Goal: Information Seeking & Learning: Learn about a topic

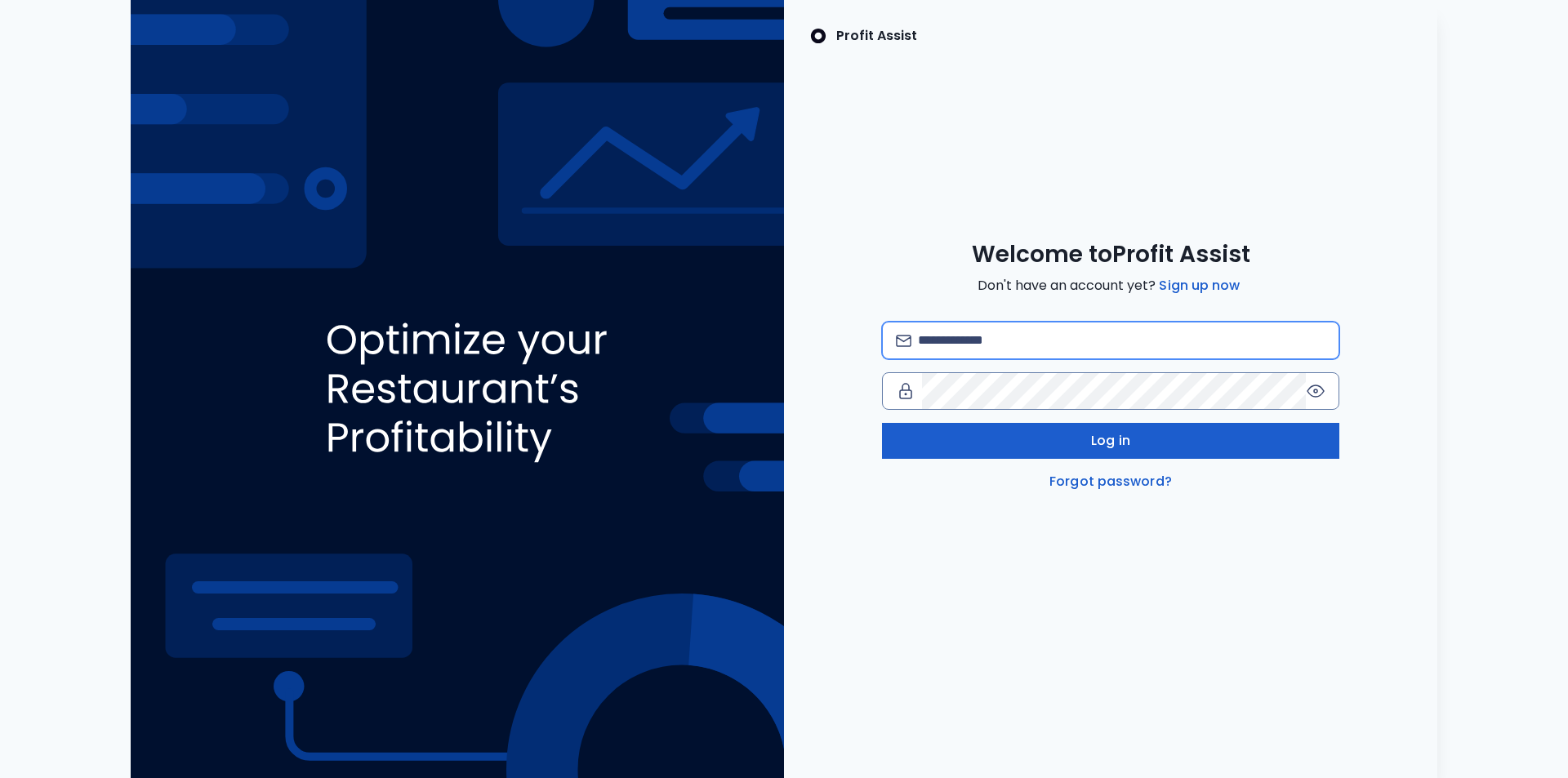
type input "**********"
click at [1166, 435] on button "Log in" at bounding box center [1110, 441] width 458 height 36
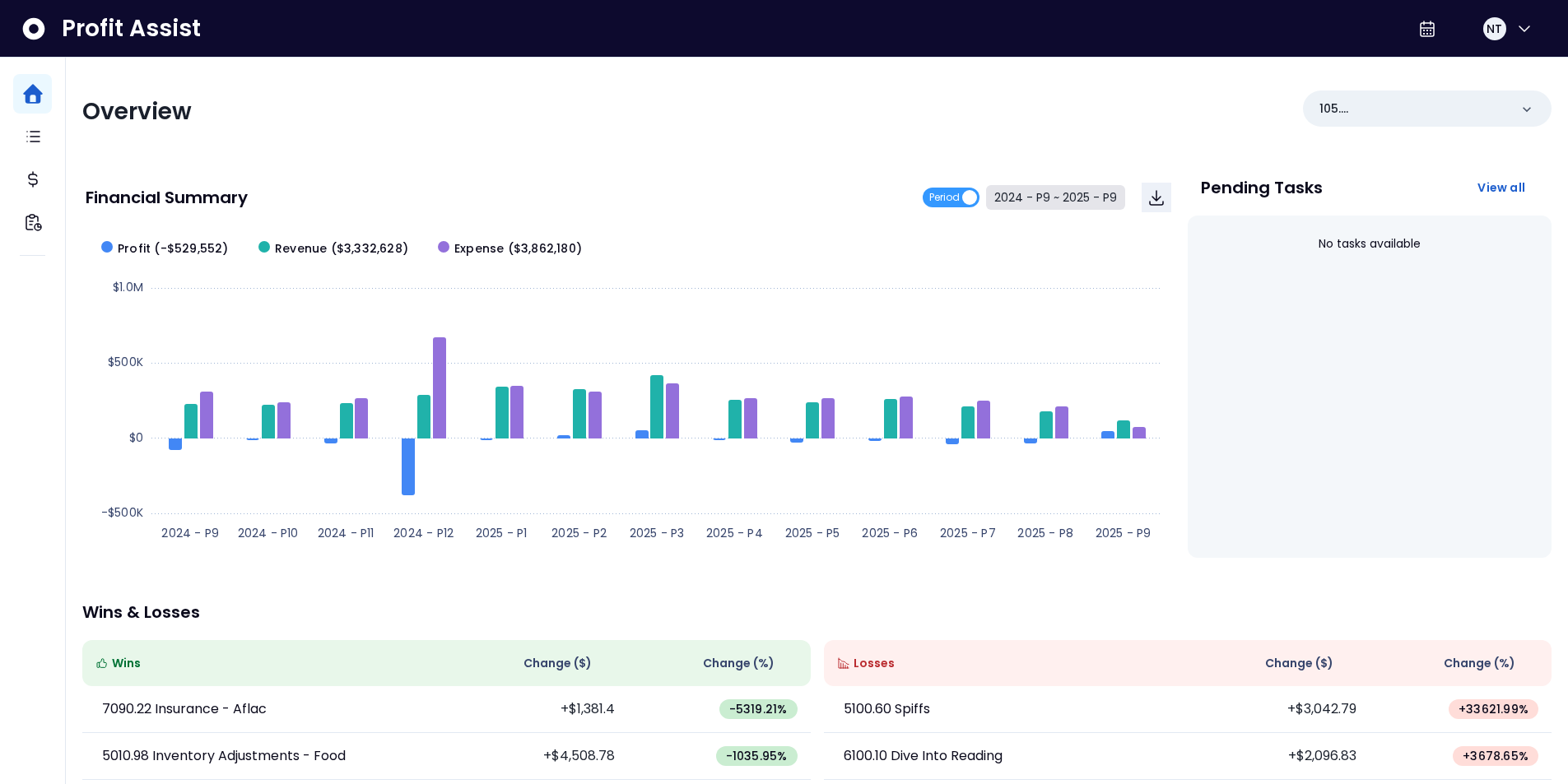
click at [1038, 192] on button "2024 - P9 ~ 2025 - P9" at bounding box center [1056, 197] width 139 height 25
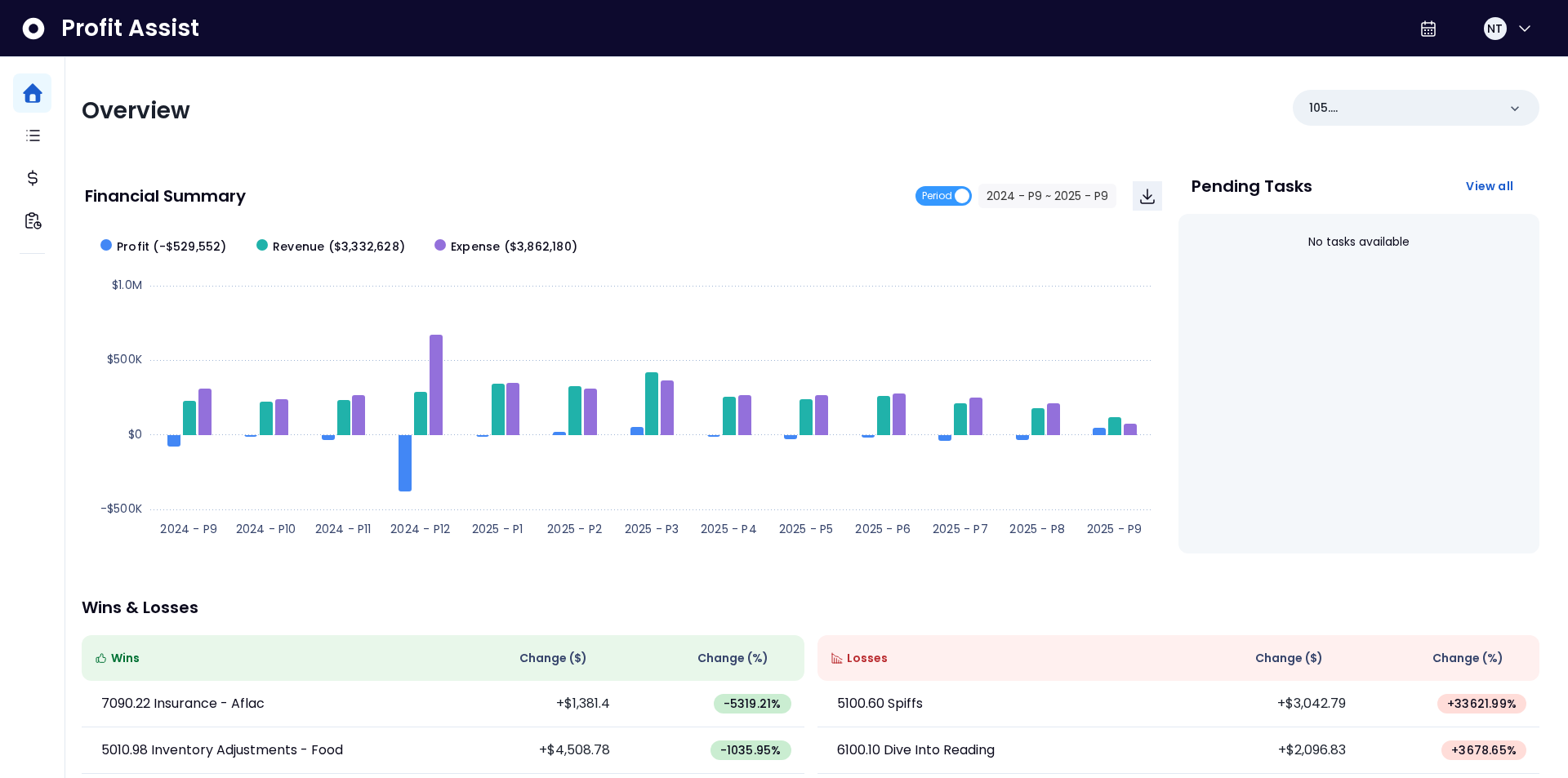
click at [655, 129] on span "2024 - P9" at bounding box center [655, 132] width 146 height 38
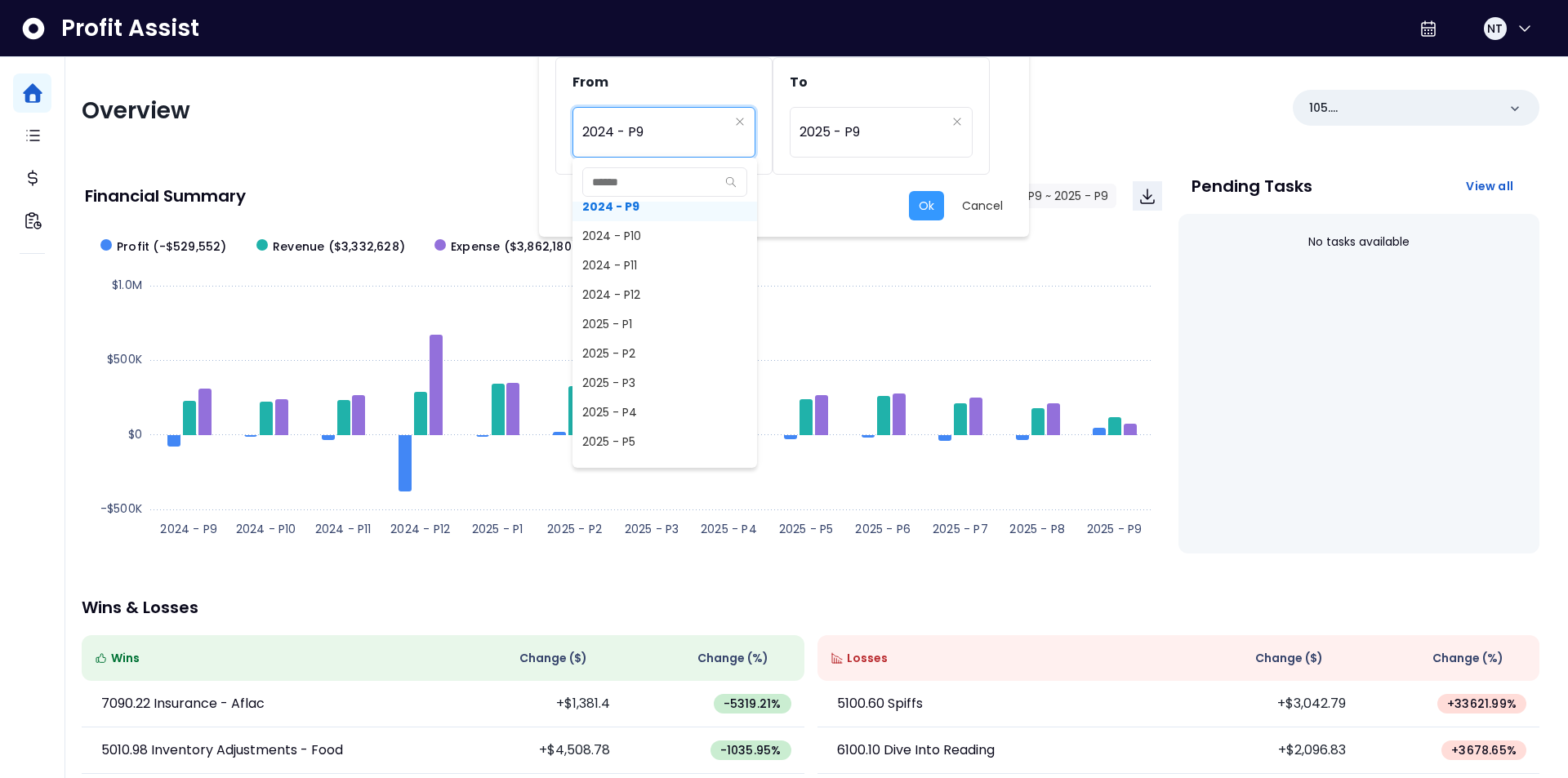
scroll to position [1114, 0]
click at [667, 355] on span "2025 - P8" at bounding box center [664, 367] width 185 height 30
type input "*********"
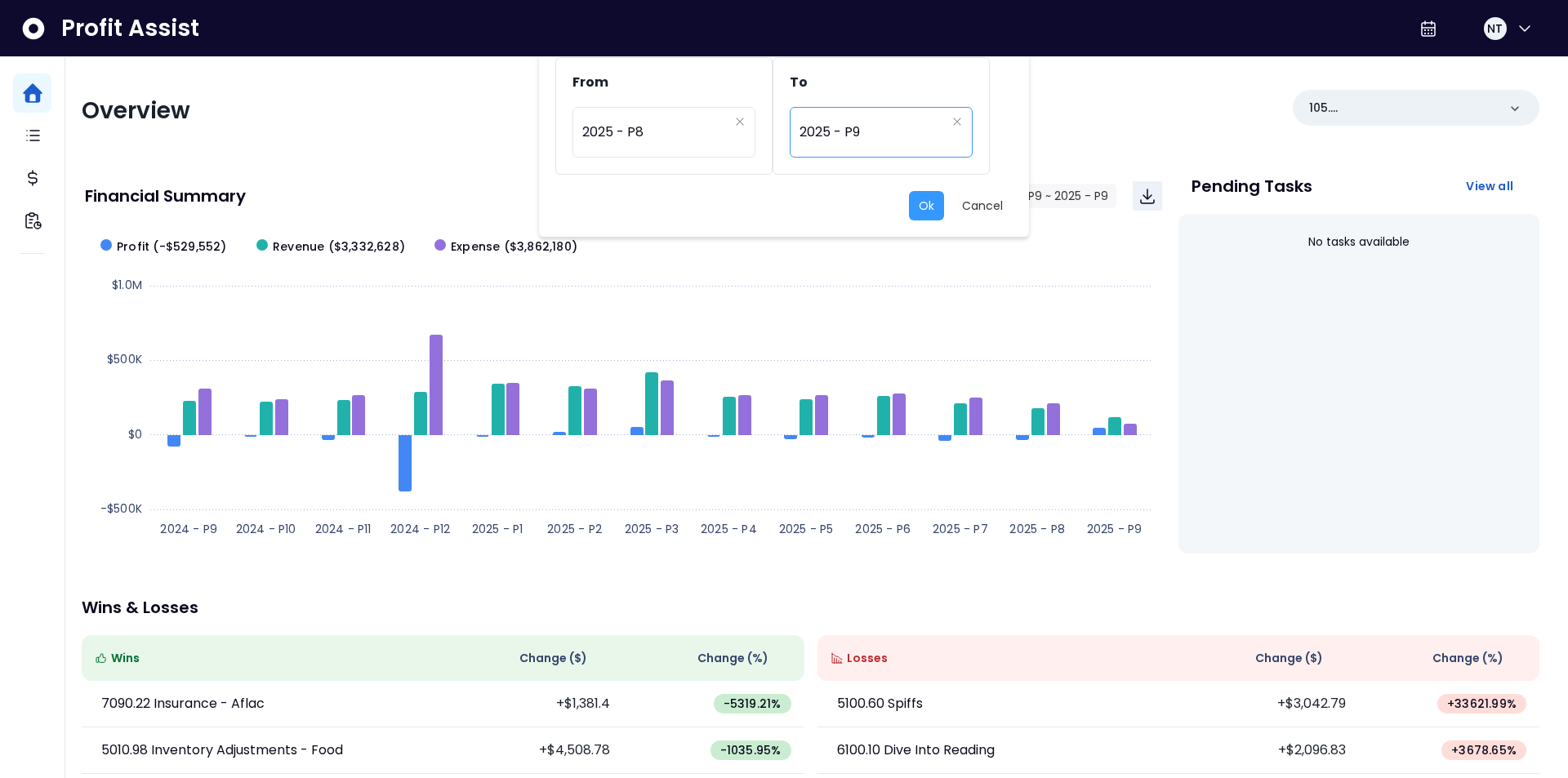
click at [878, 137] on span "2025 - P9" at bounding box center [873, 132] width 146 height 38
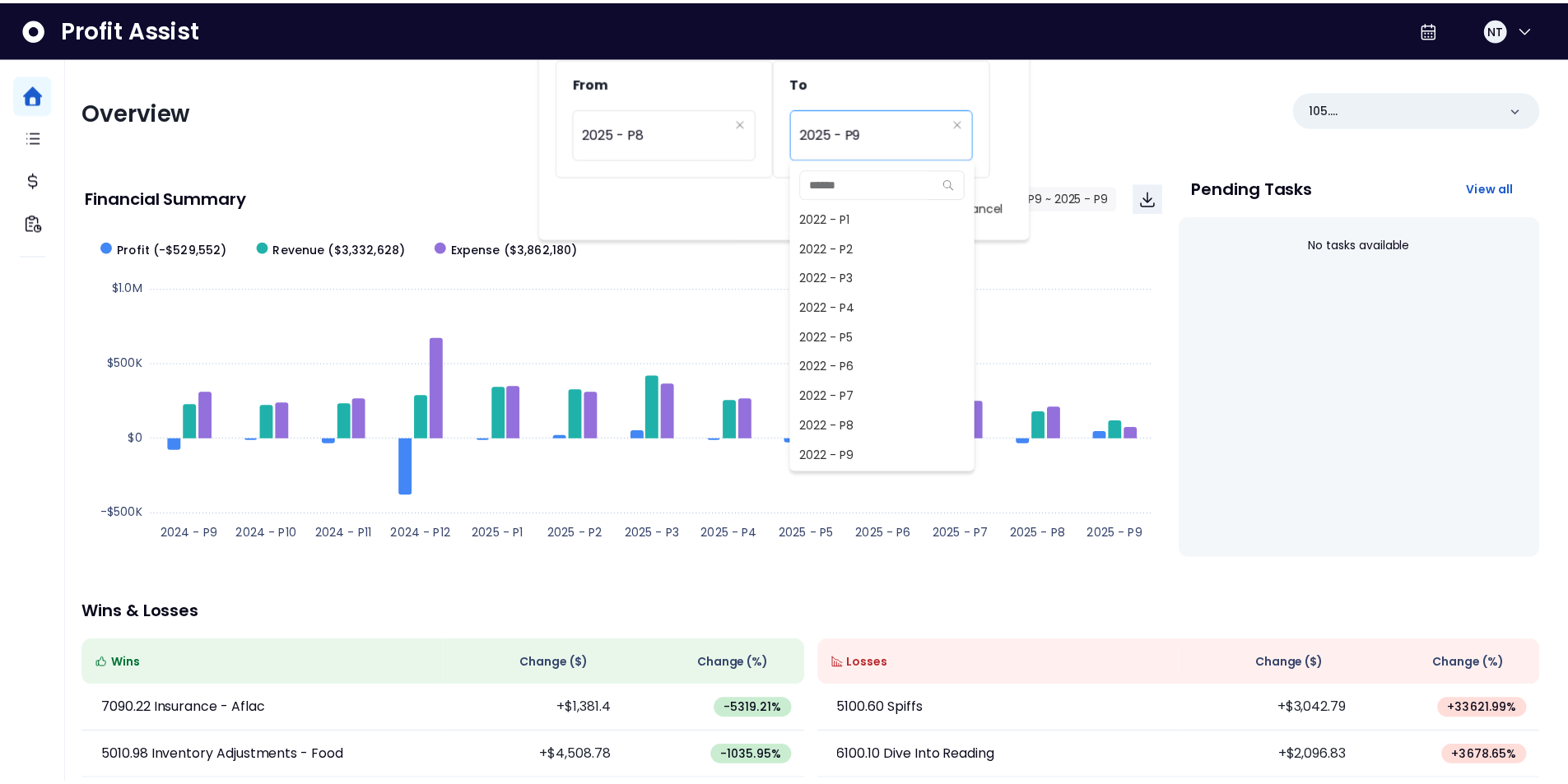
scroll to position [1067, 0]
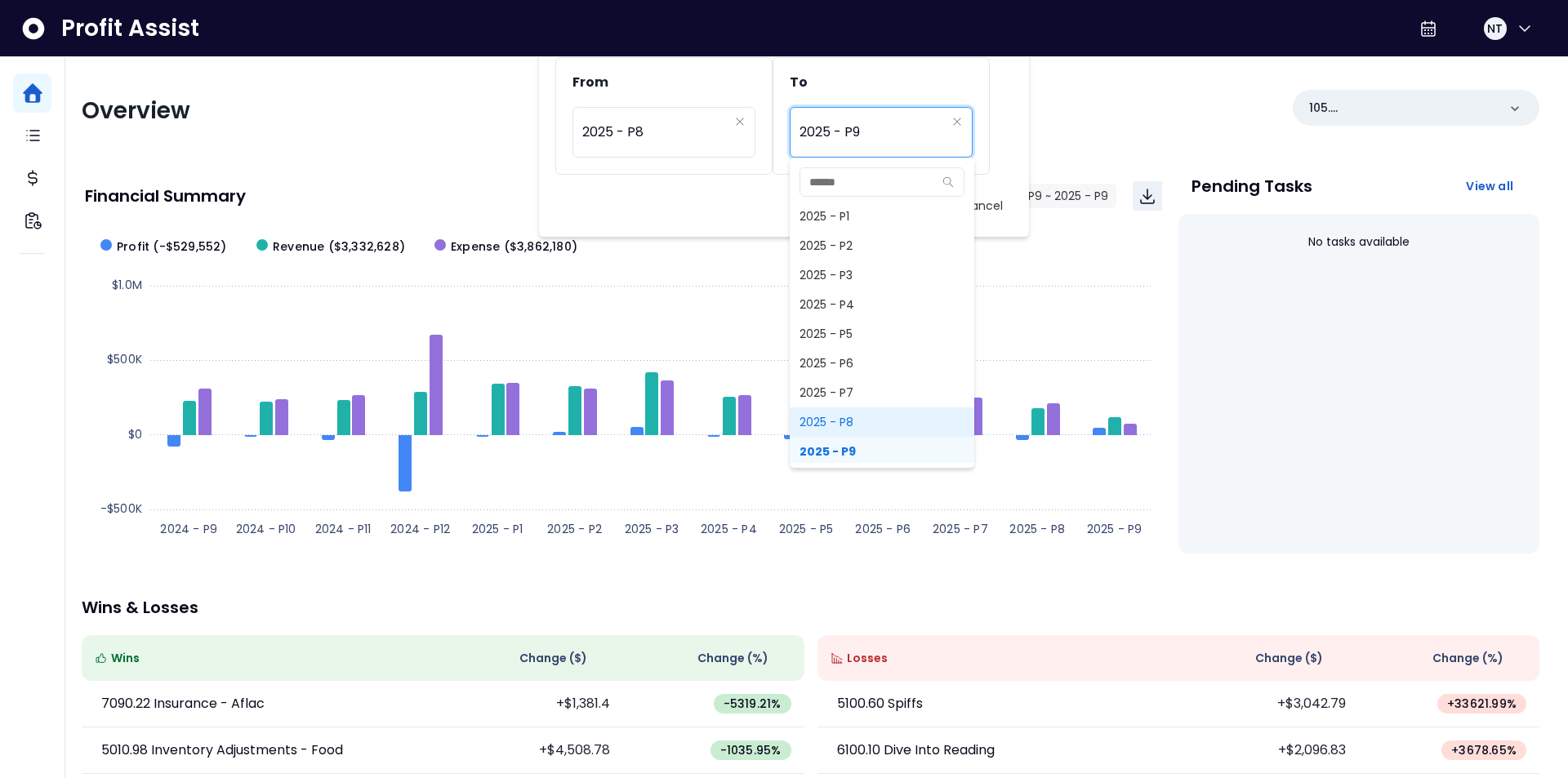
click at [840, 422] on span "2025 - P8" at bounding box center [882, 422] width 185 height 30
type input "*********"
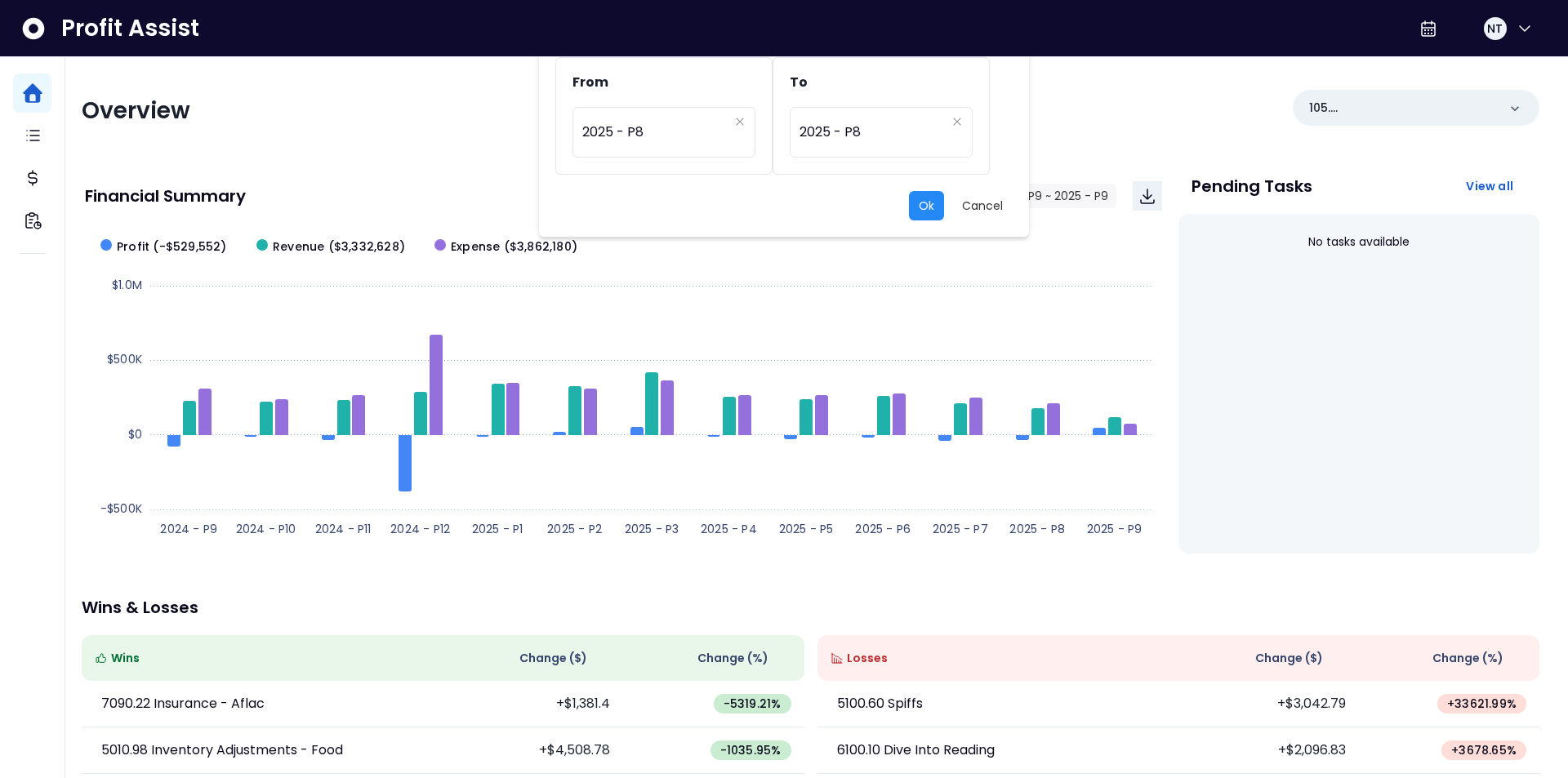
click at [930, 204] on button "Ok" at bounding box center [926, 206] width 35 height 30
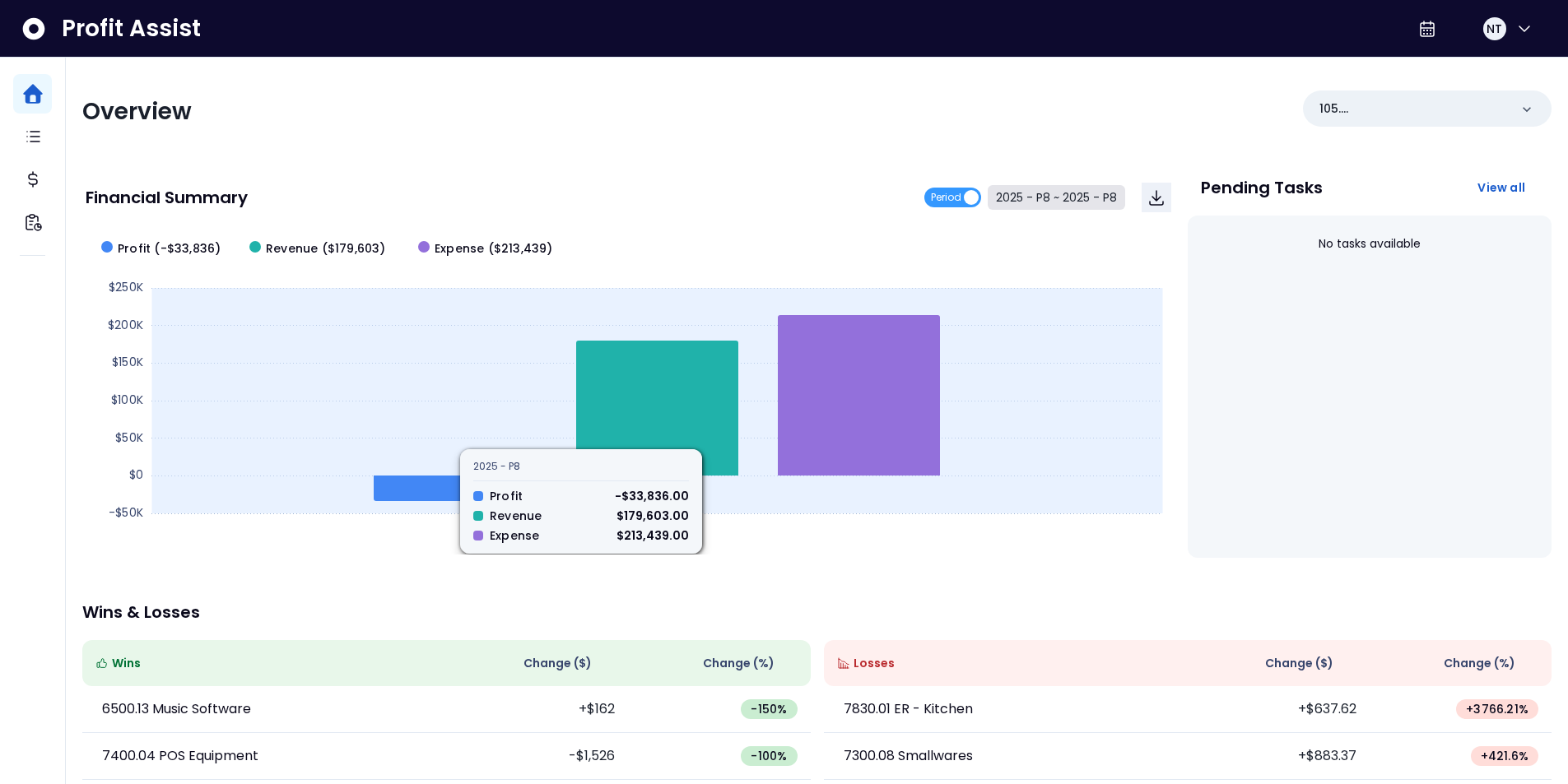
scroll to position [248, 0]
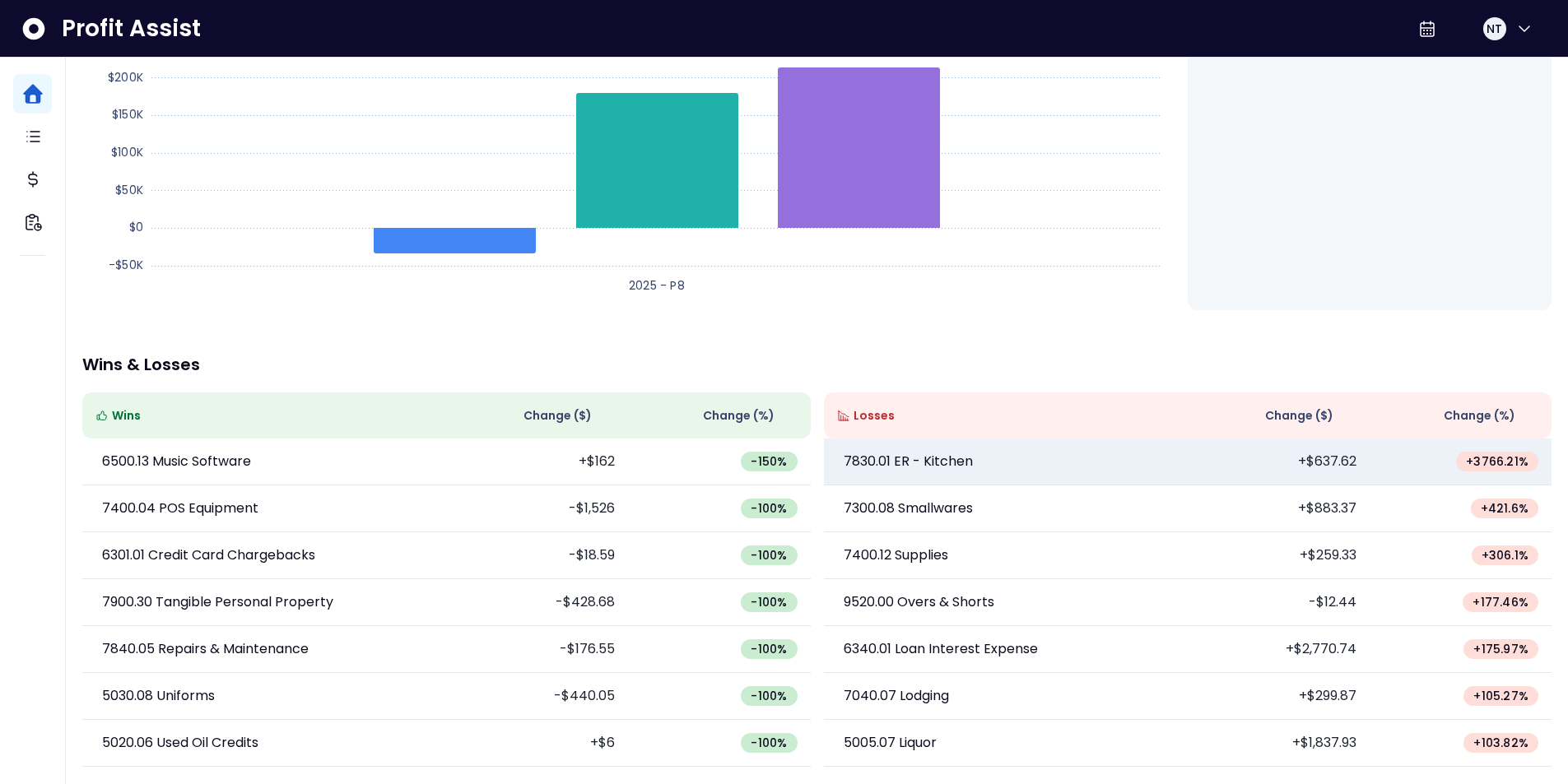
click at [1083, 474] on td "7830.01 ER - Kitchen" at bounding box center [1006, 461] width 364 height 47
click at [976, 464] on link "7830.01 ER - Kitchen" at bounding box center [1005, 461] width 337 height 20
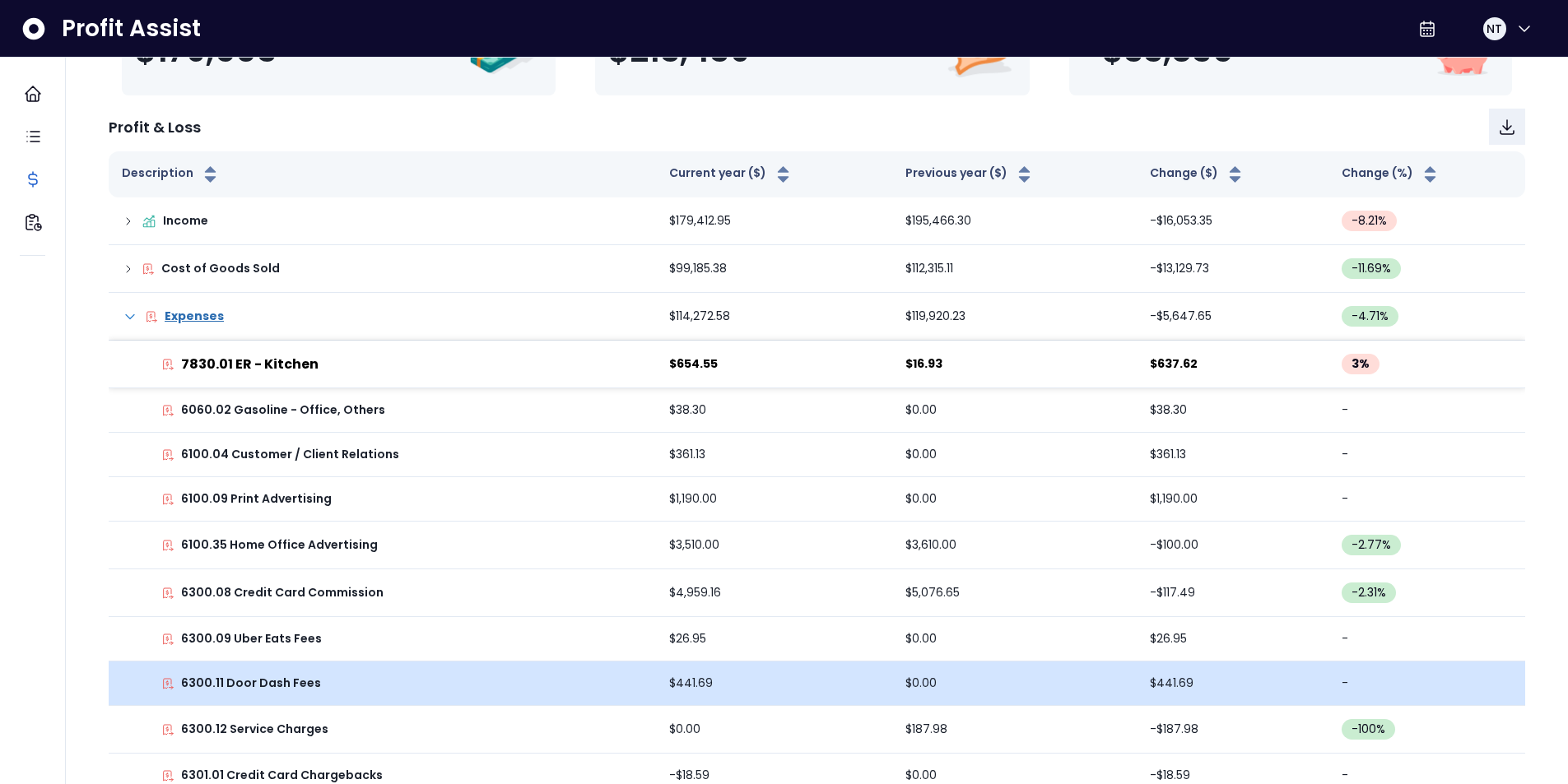
scroll to position [247, 0]
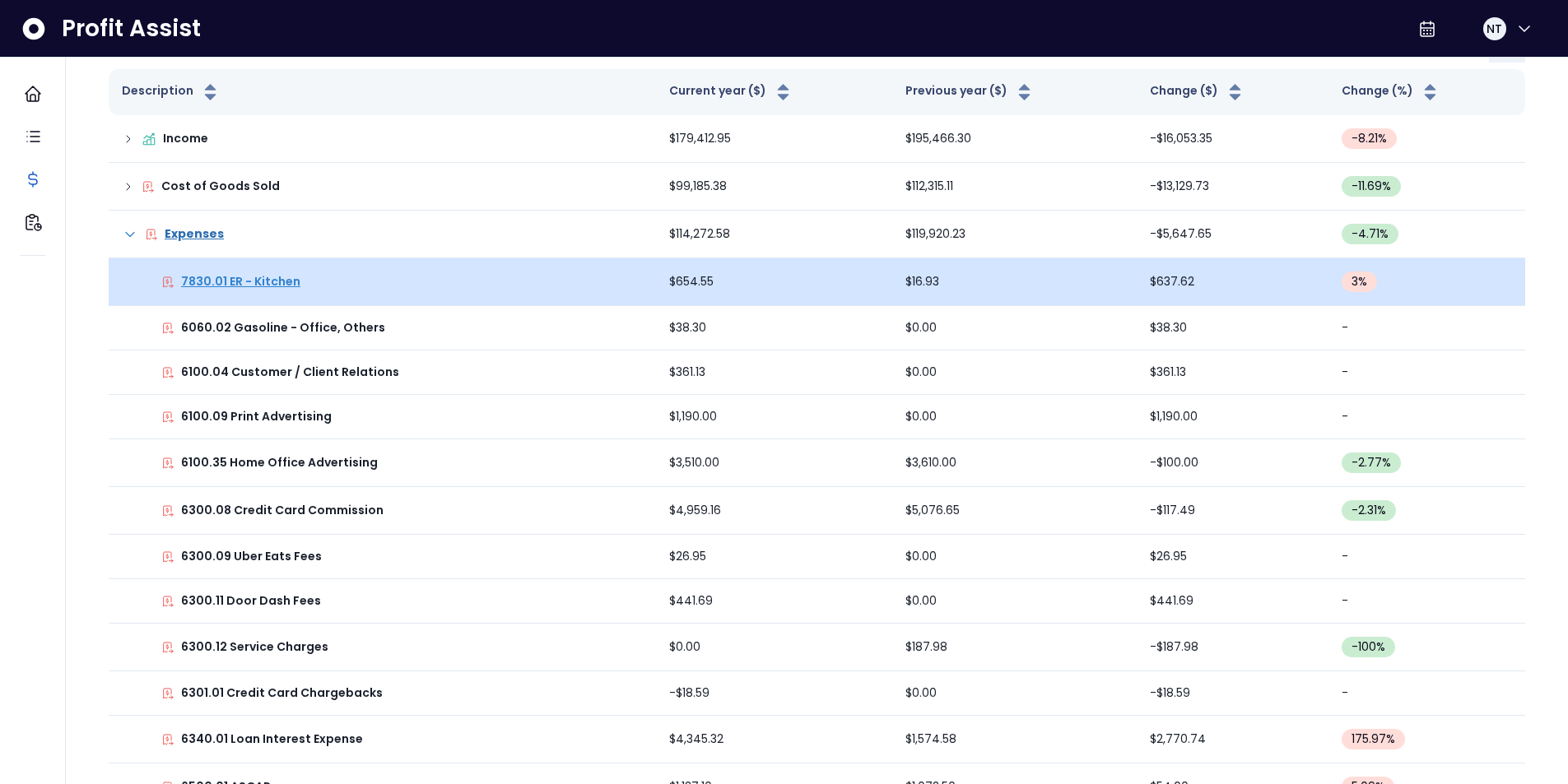
click at [290, 285] on p "7830.01 ER - Kitchen" at bounding box center [240, 282] width 119 height 17
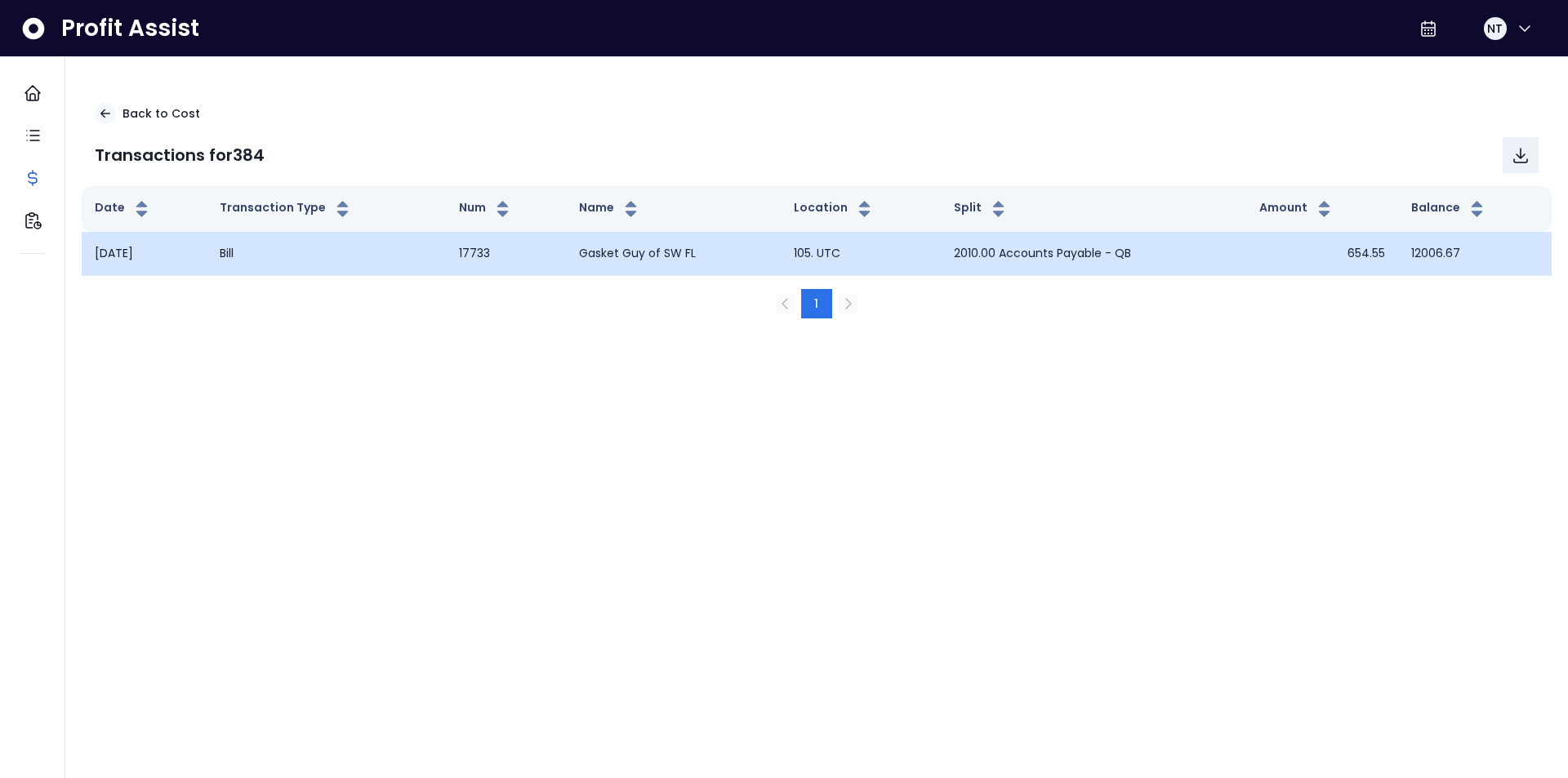
click at [529, 253] on td "17733" at bounding box center [506, 253] width 120 height 43
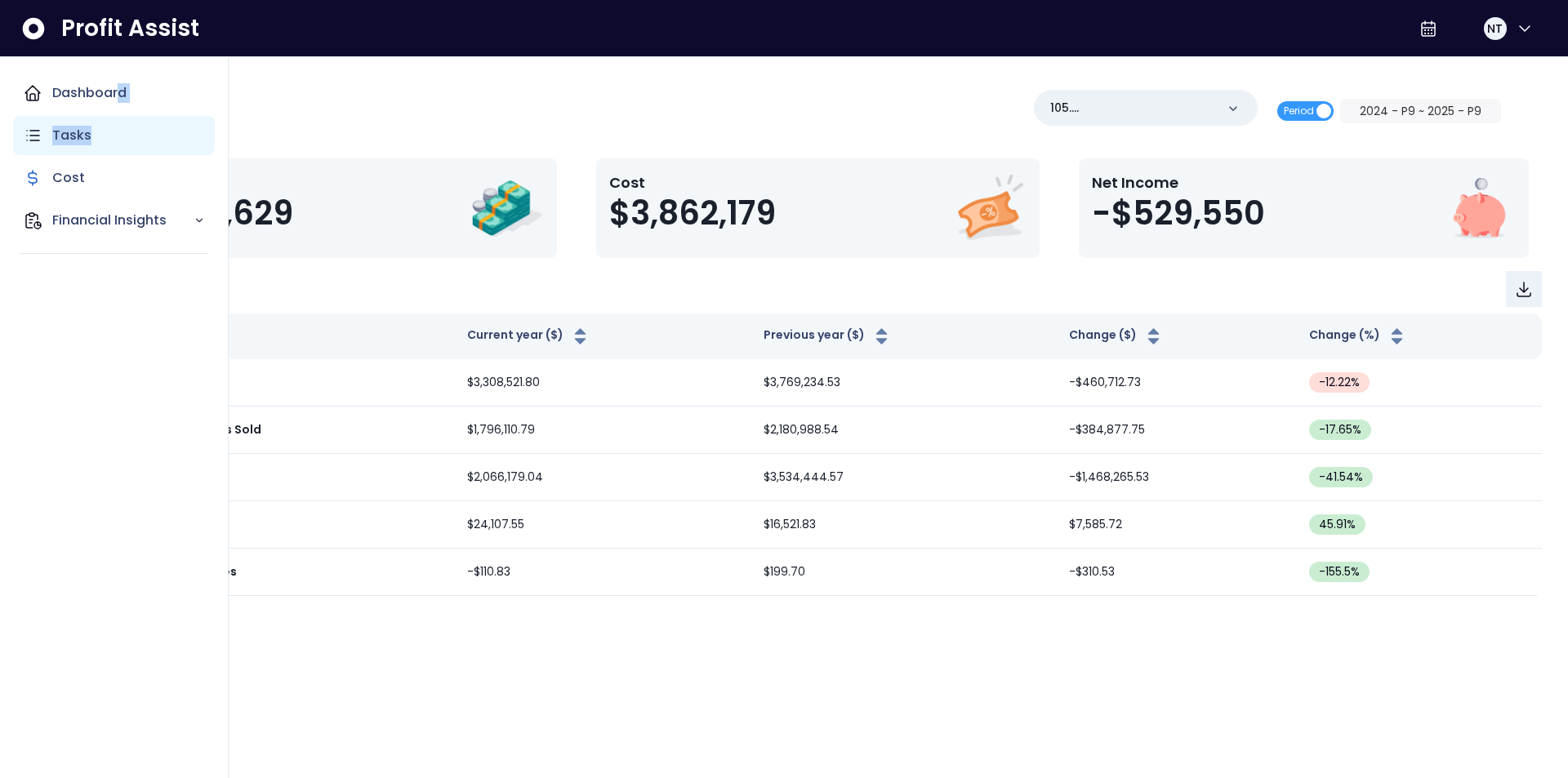
drag, startPoint x: 115, startPoint y: 109, endPoint x: 99, endPoint y: 119, distance: 18.9
click at [99, 119] on div "Dashboard Tasks Cost Financial Insights" at bounding box center [114, 169] width 201 height 190
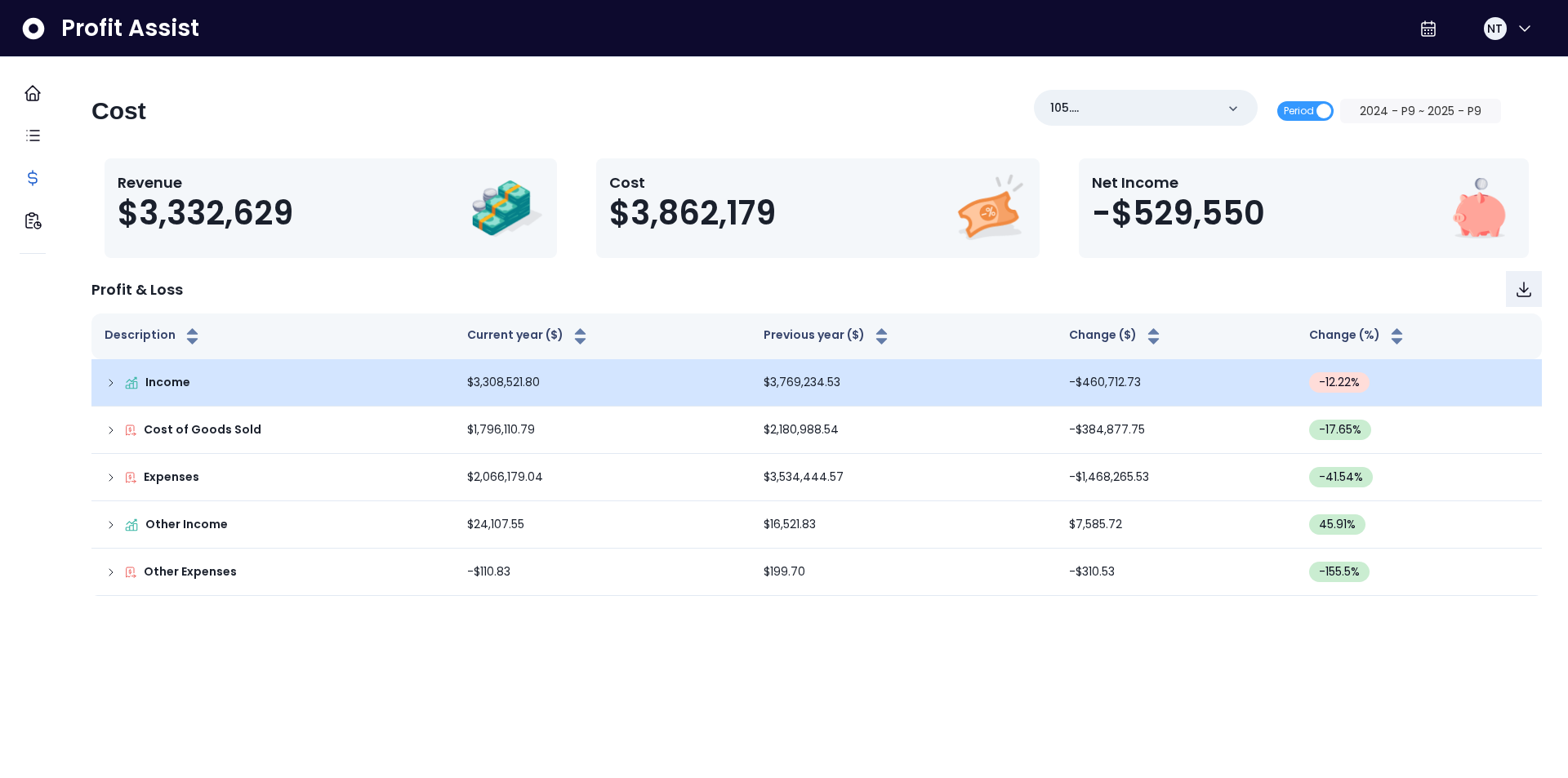
click at [121, 394] on td "Income" at bounding box center [273, 383] width 362 height 47
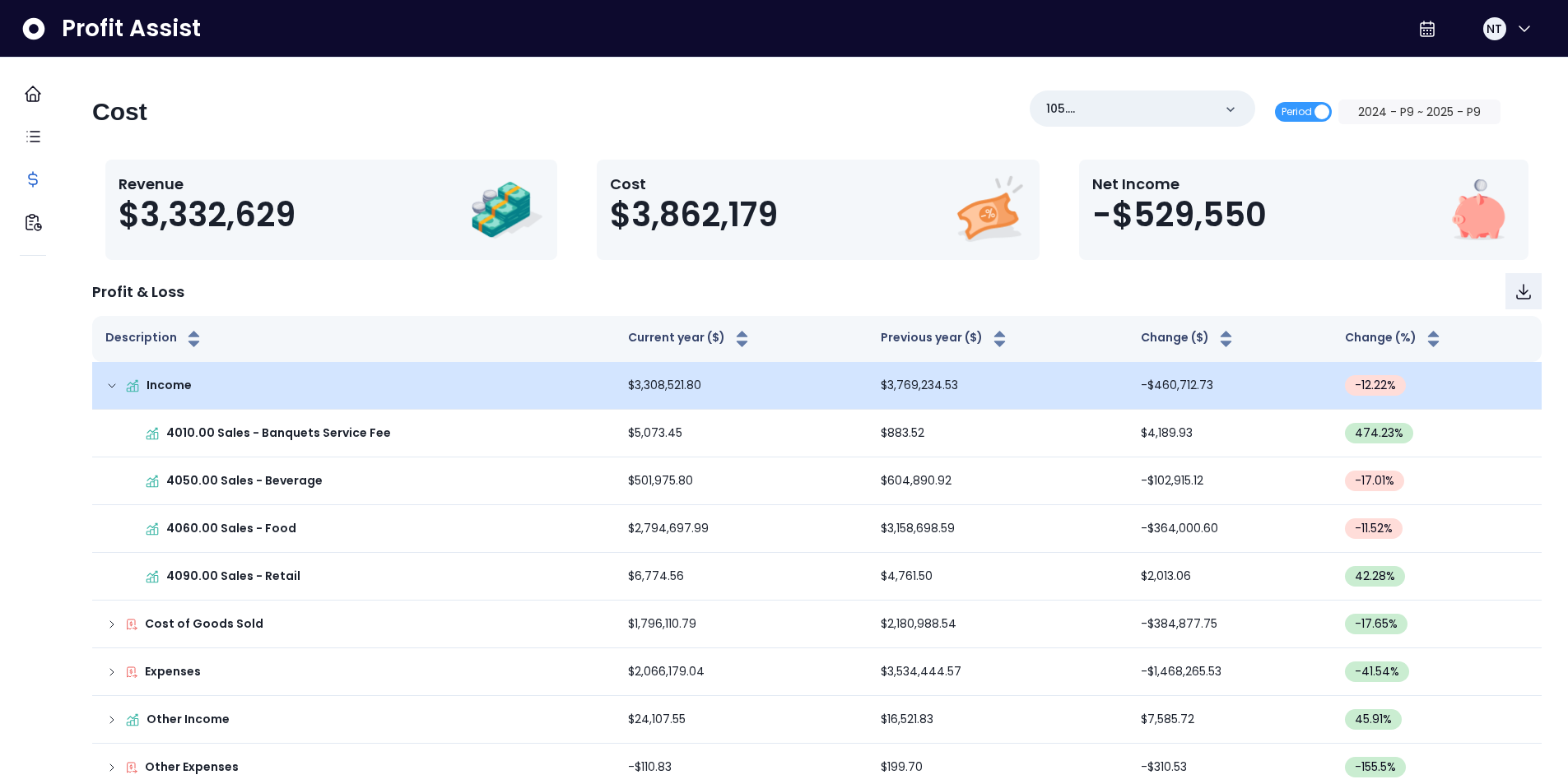
click at [119, 391] on icon at bounding box center [112, 386] width 14 height 14
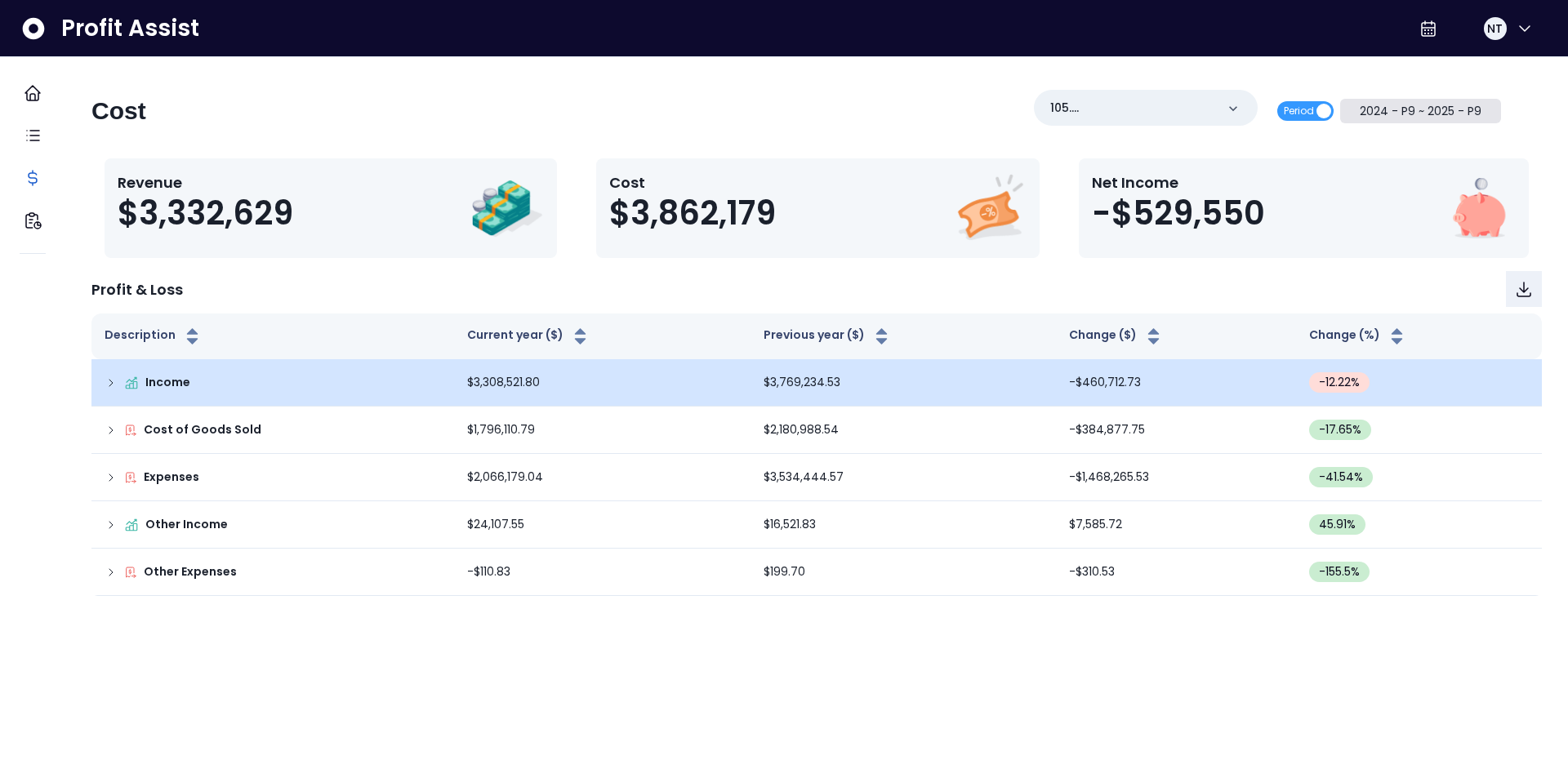
click at [1398, 104] on button "2024 - P9 ~ 2025 - P9" at bounding box center [1420, 110] width 161 height 24
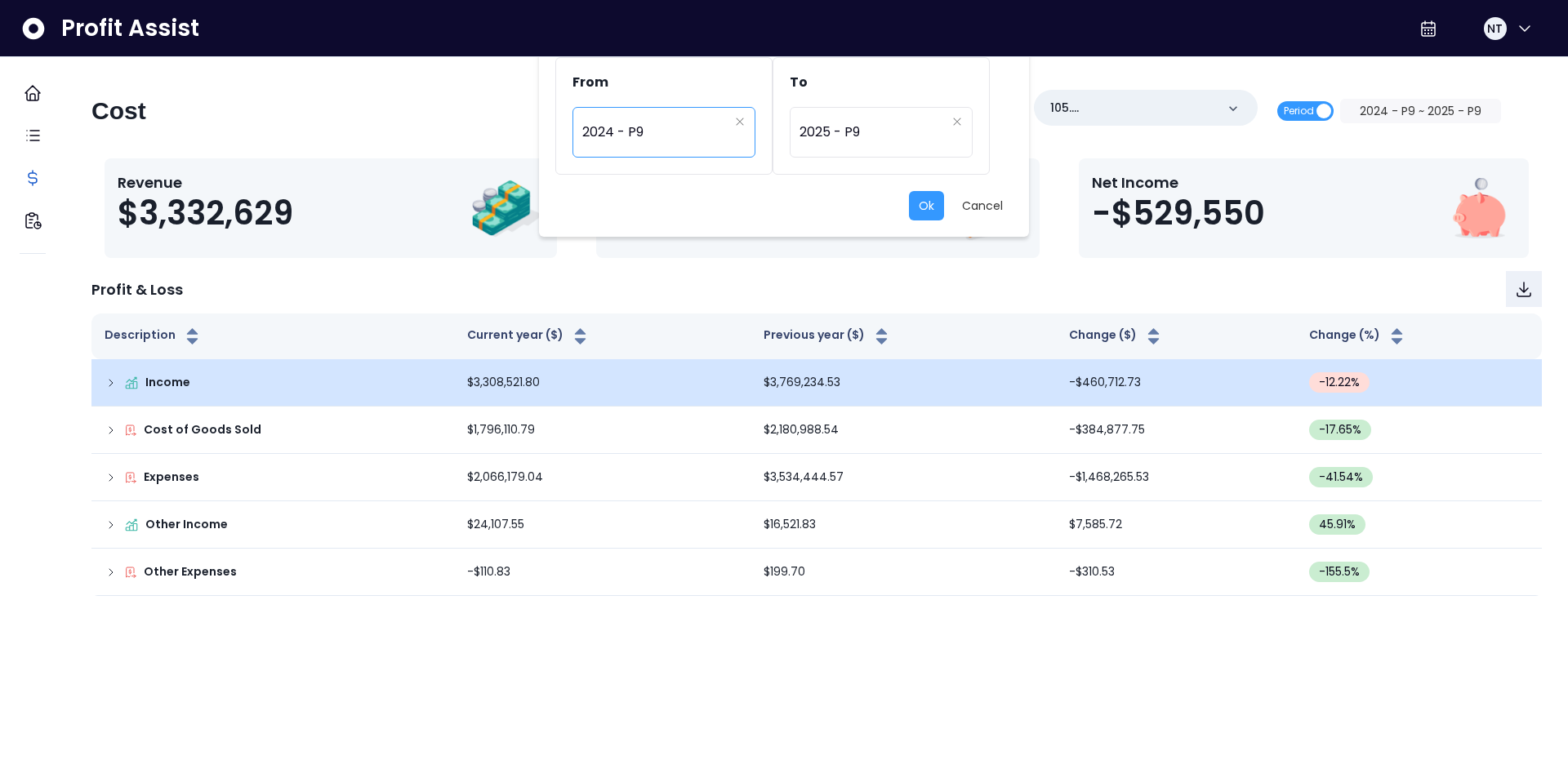
click at [651, 134] on span "2024 - P9" at bounding box center [655, 132] width 146 height 38
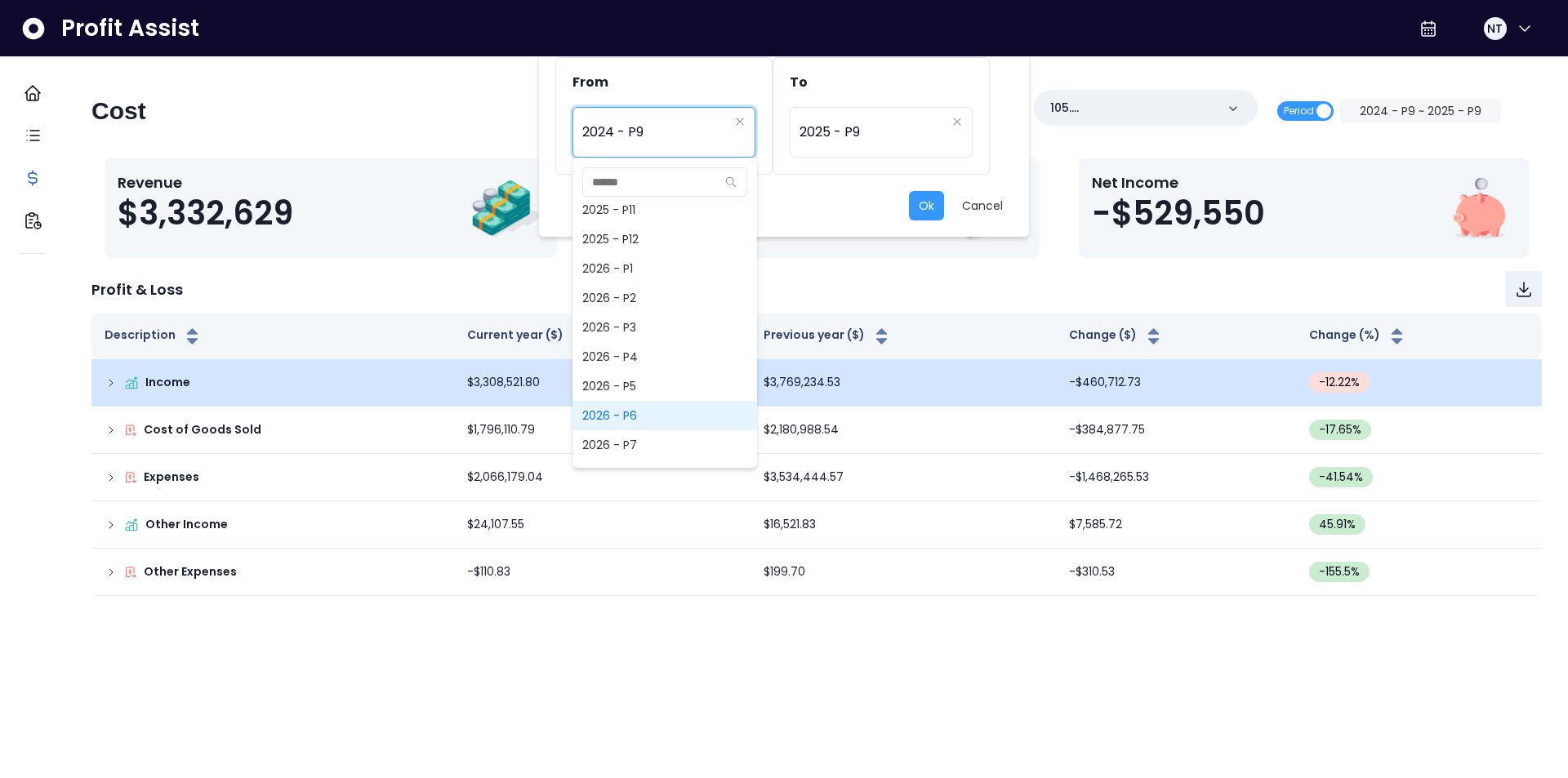
scroll to position [1441, 0]
click at [646, 402] on span "2026 - P8" at bounding box center [664, 393] width 185 height 30
type input "*********"
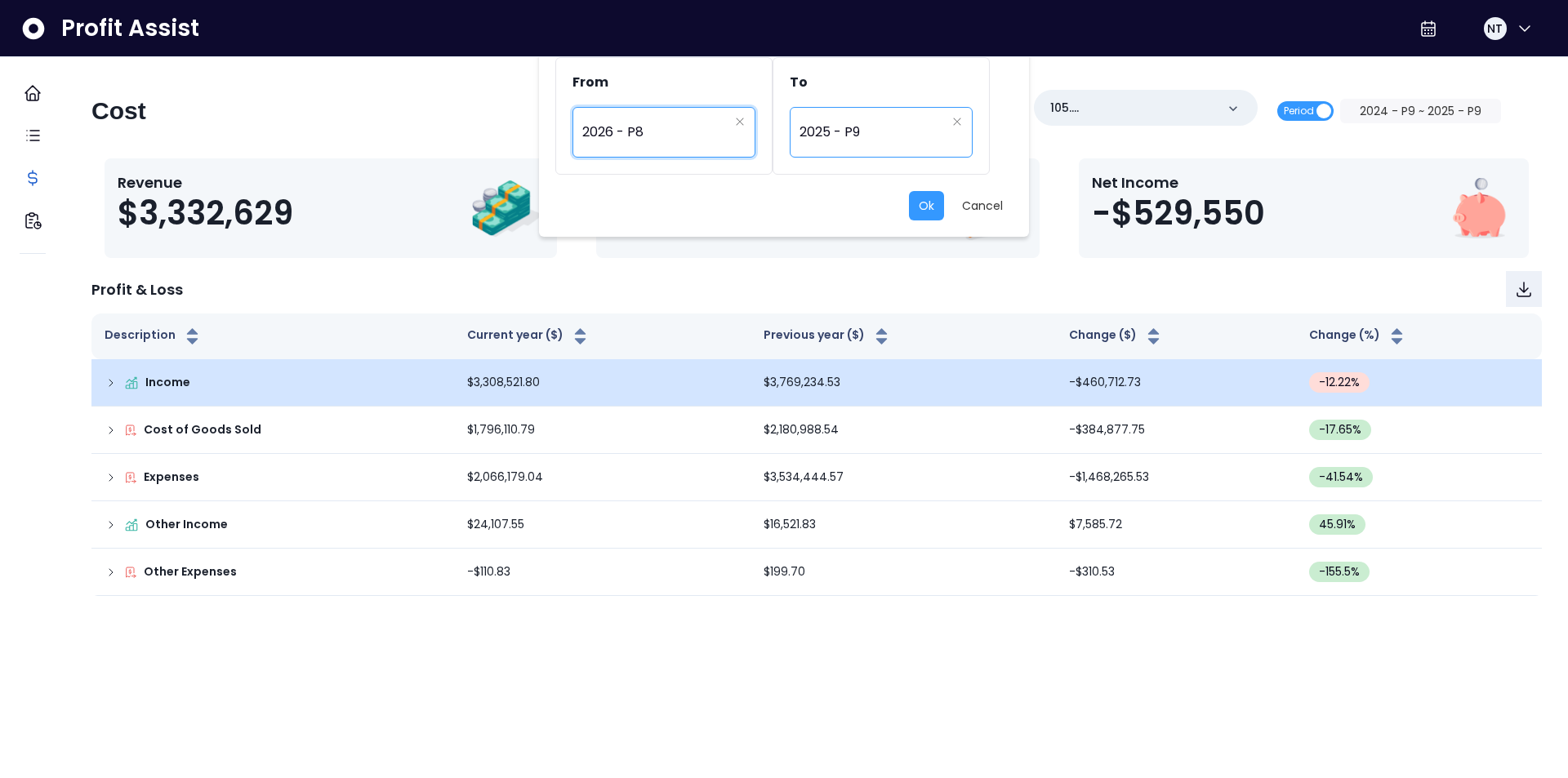
click at [861, 119] on span "2025 - P9" at bounding box center [873, 132] width 146 height 38
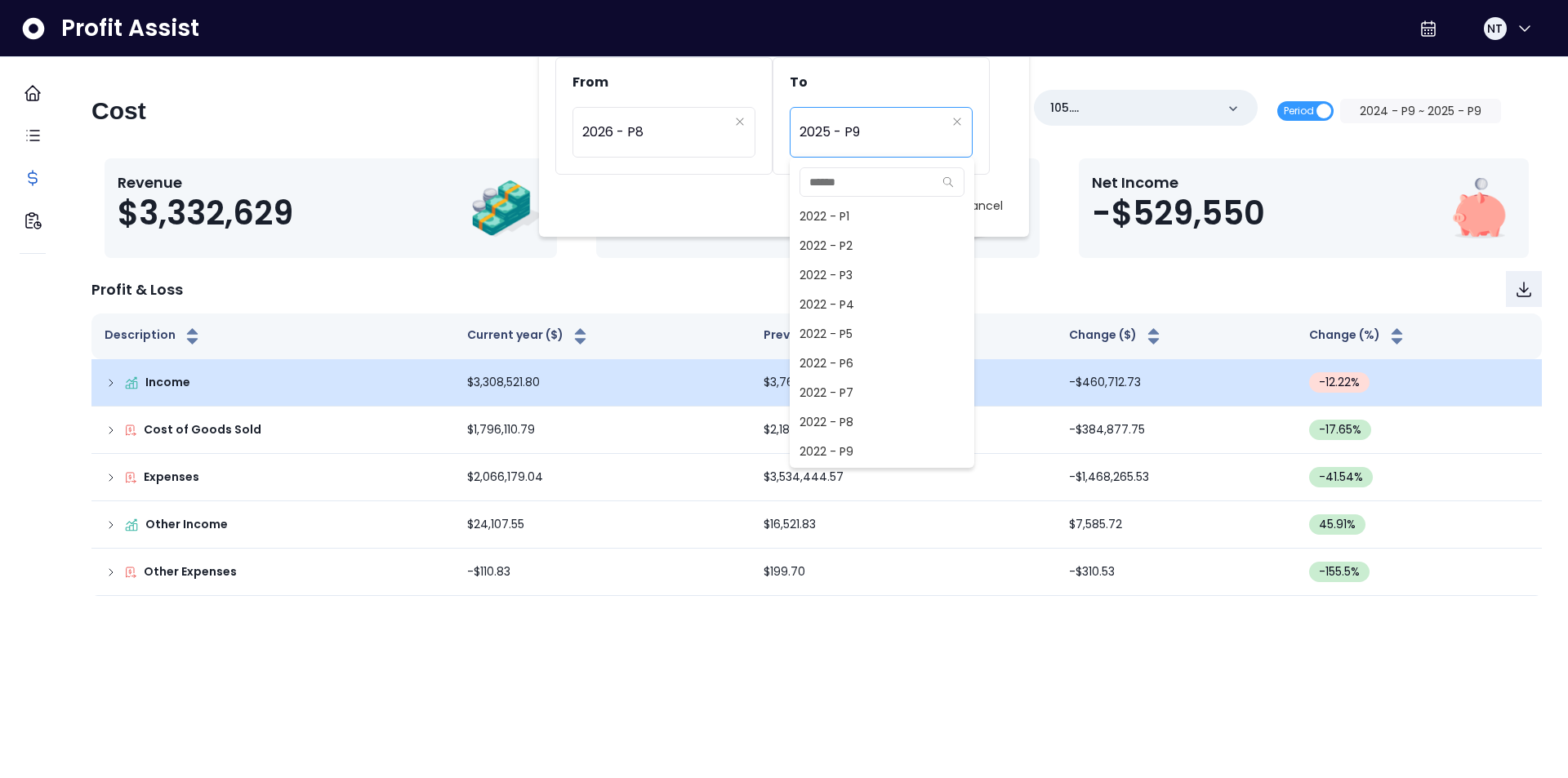
scroll to position [1059, 0]
click at [843, 431] on span "2025 - P8" at bounding box center [882, 422] width 185 height 30
type input "*********"
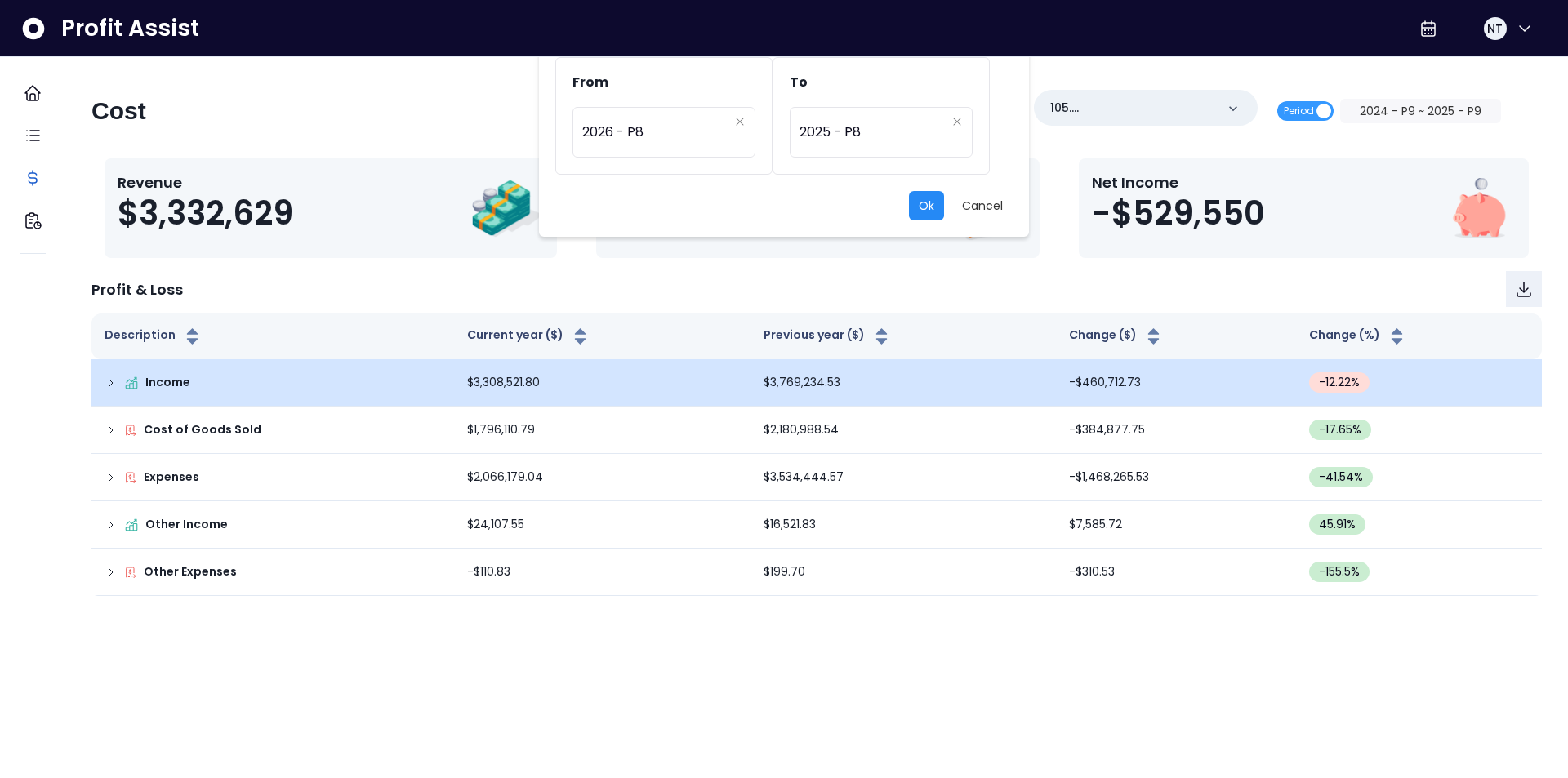
click at [931, 194] on button "Ok" at bounding box center [926, 206] width 35 height 30
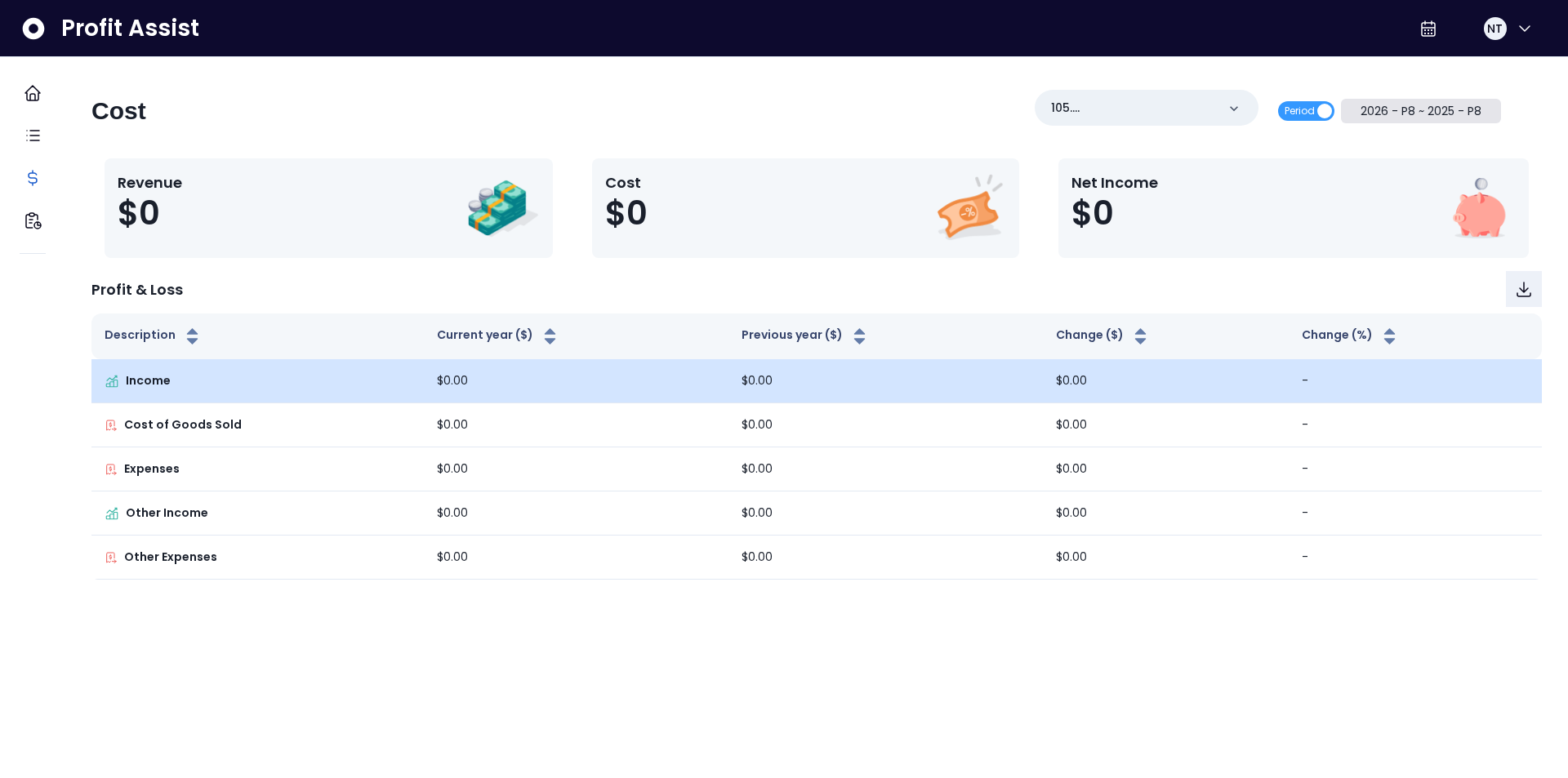
click at [1410, 111] on button "2026 - P8 ~ 2025 - P8" at bounding box center [1421, 110] width 161 height 24
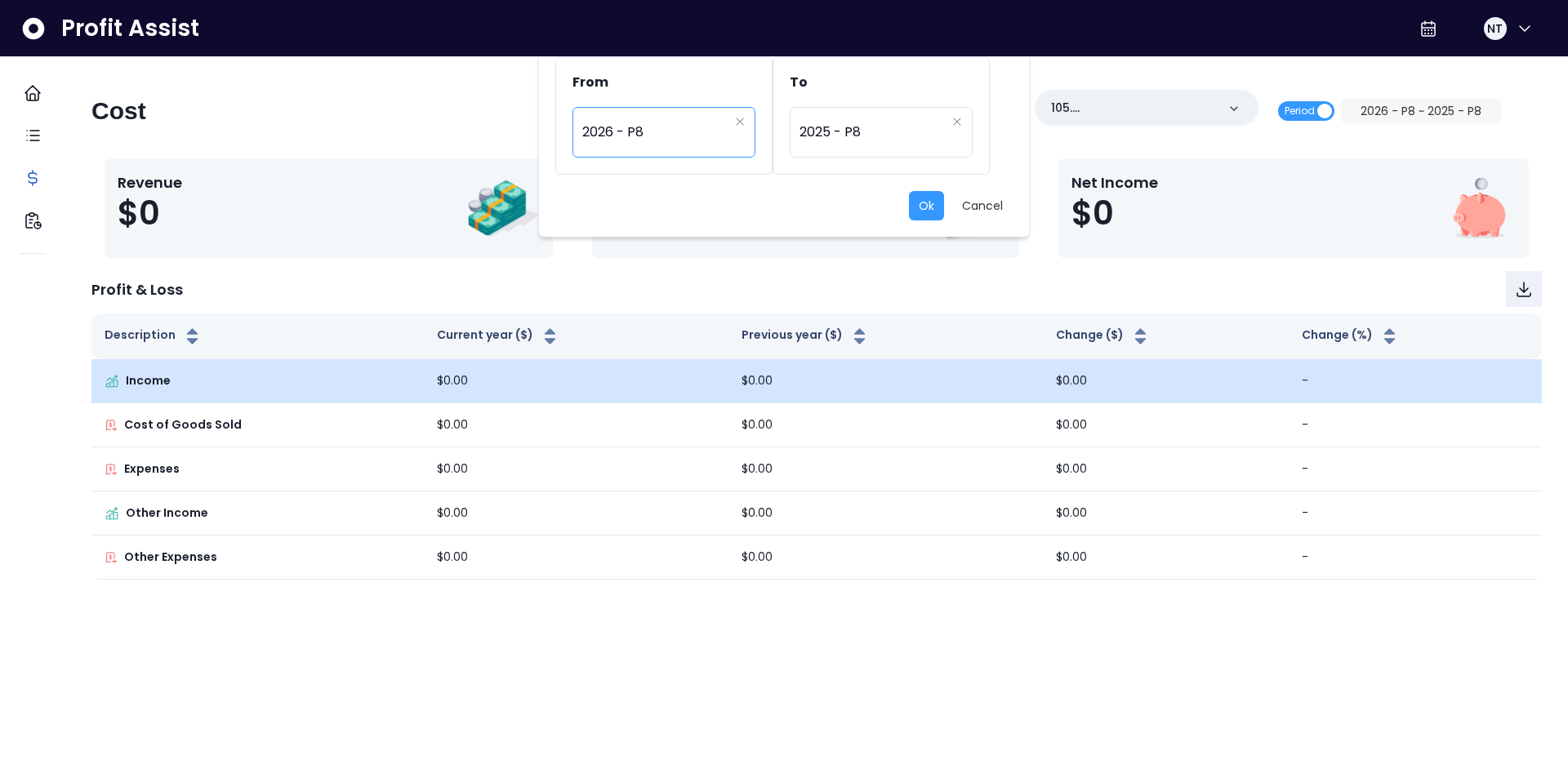
click at [637, 140] on span "2026 - P8" at bounding box center [655, 132] width 146 height 38
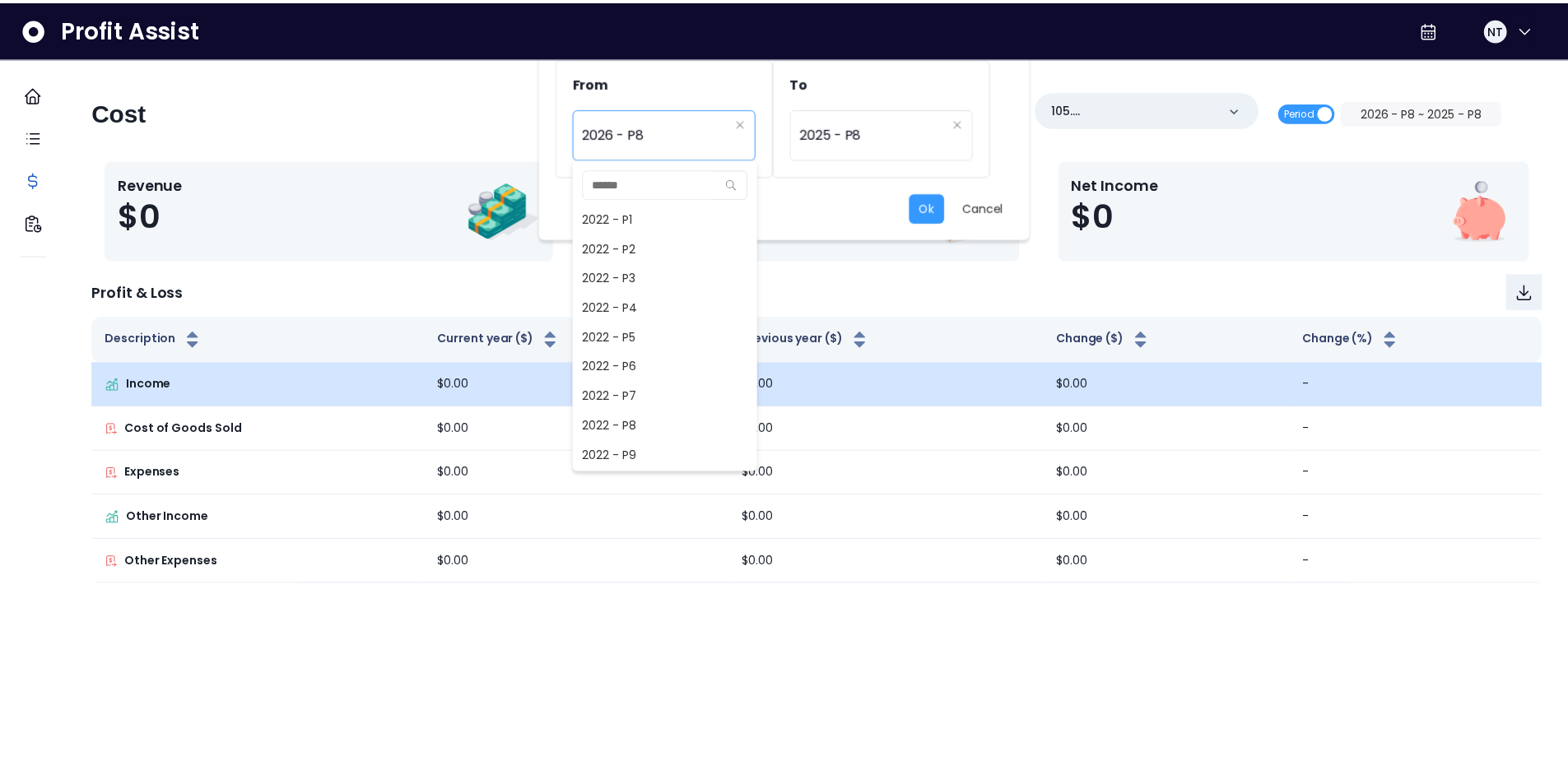
scroll to position [1146, 0]
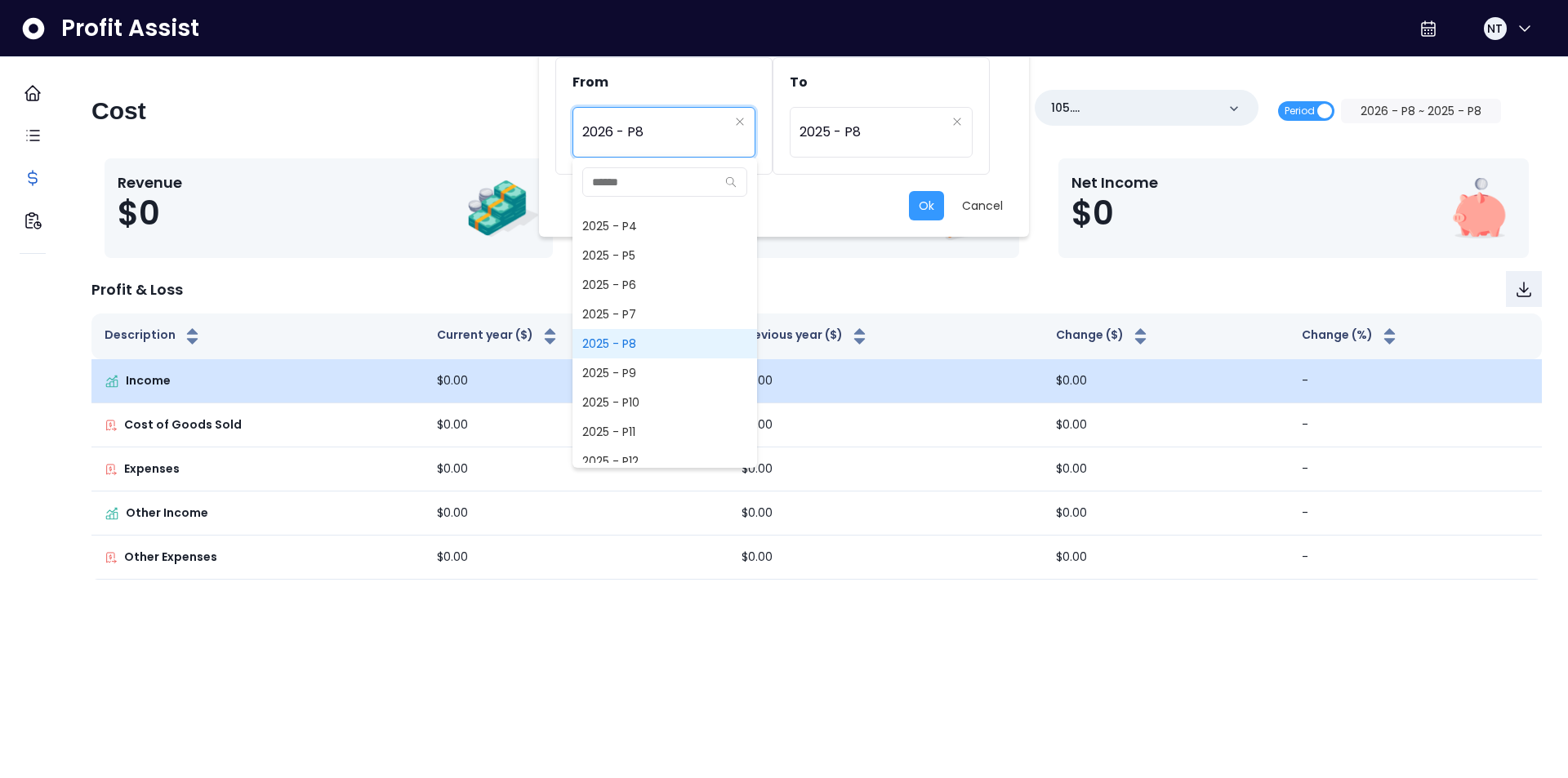
click at [645, 350] on span "2025 - P8" at bounding box center [664, 343] width 185 height 30
type input "*********"
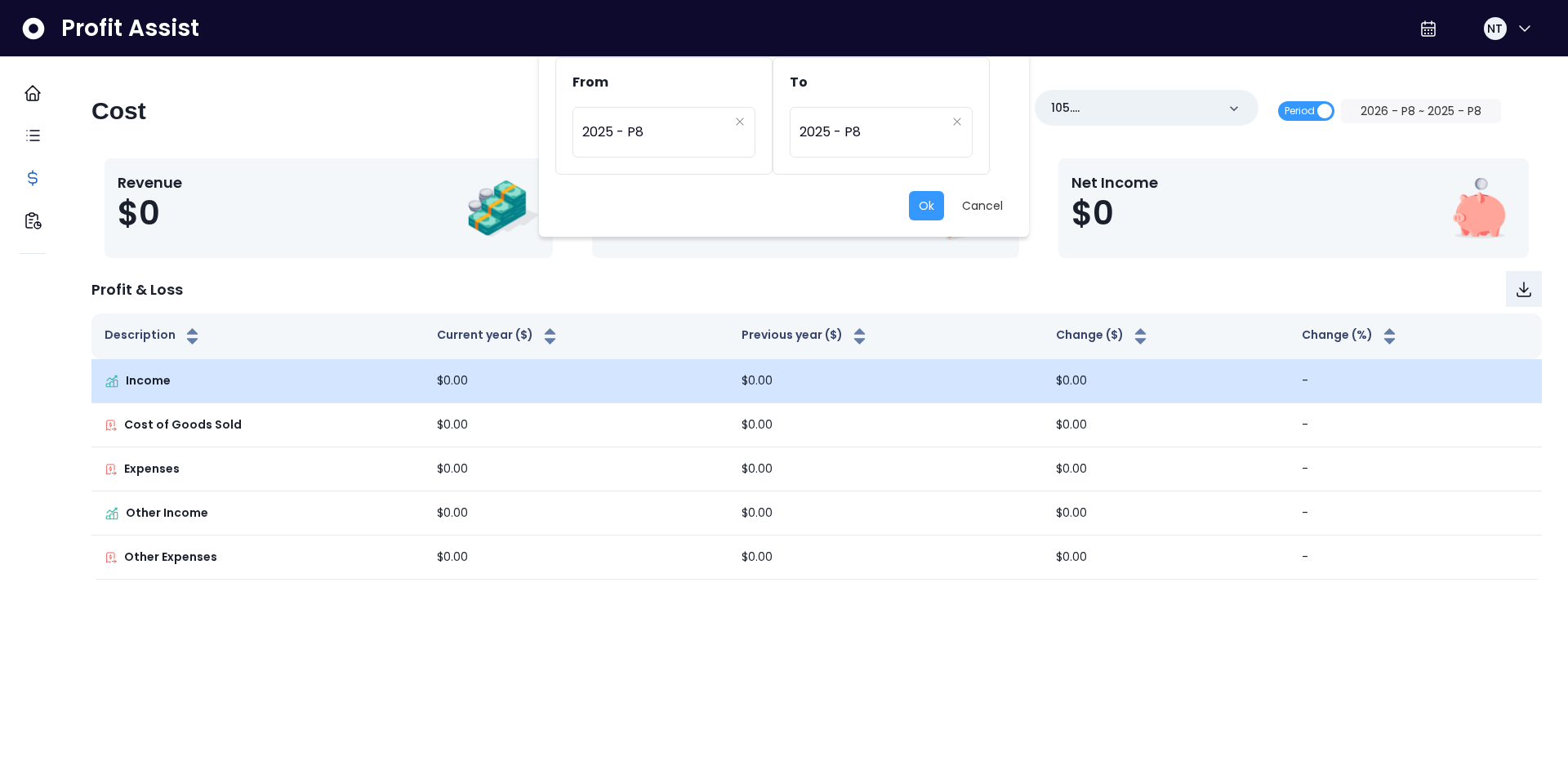
click at [1329, 203] on div "From ********* 2025 - P8 To ********* 2025 - P8 Ok Cancel" at bounding box center [784, 389] width 1568 height 778
click at [926, 207] on button "Ok" at bounding box center [926, 206] width 35 height 30
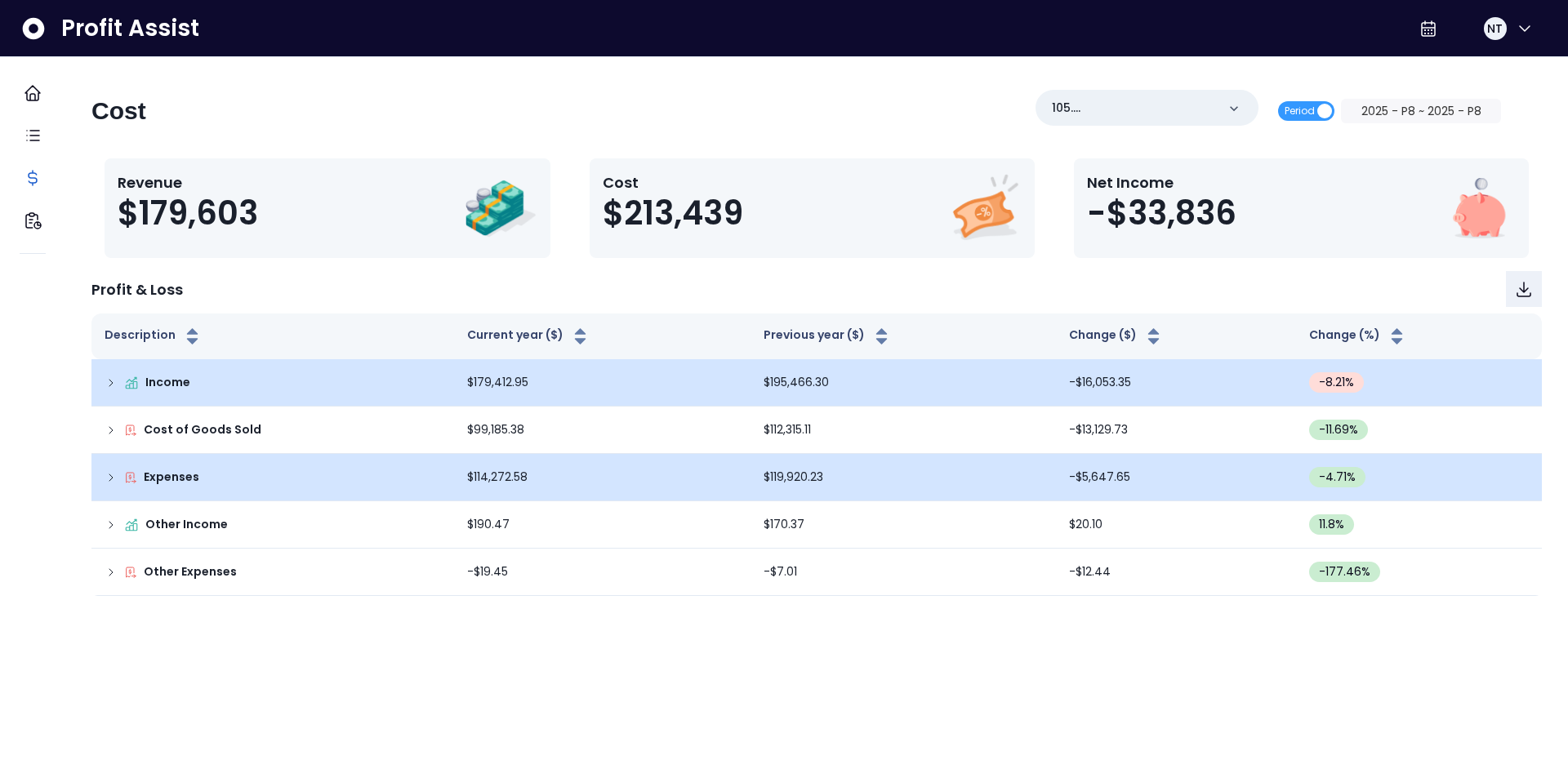
click at [196, 481] on p "Expenses" at bounding box center [172, 477] width 56 height 17
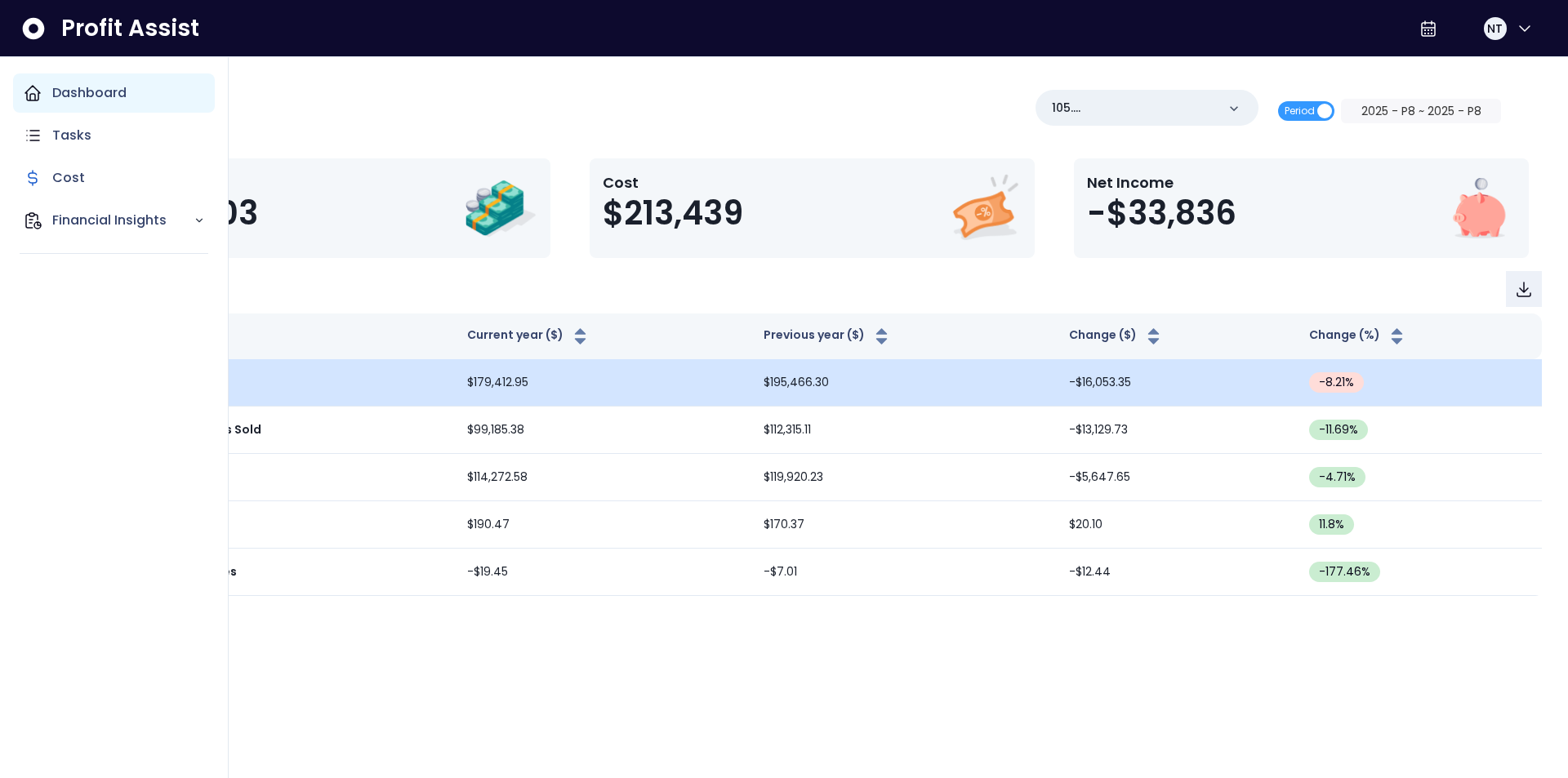
click at [73, 95] on p "Dashboard" at bounding box center [89, 93] width 74 height 19
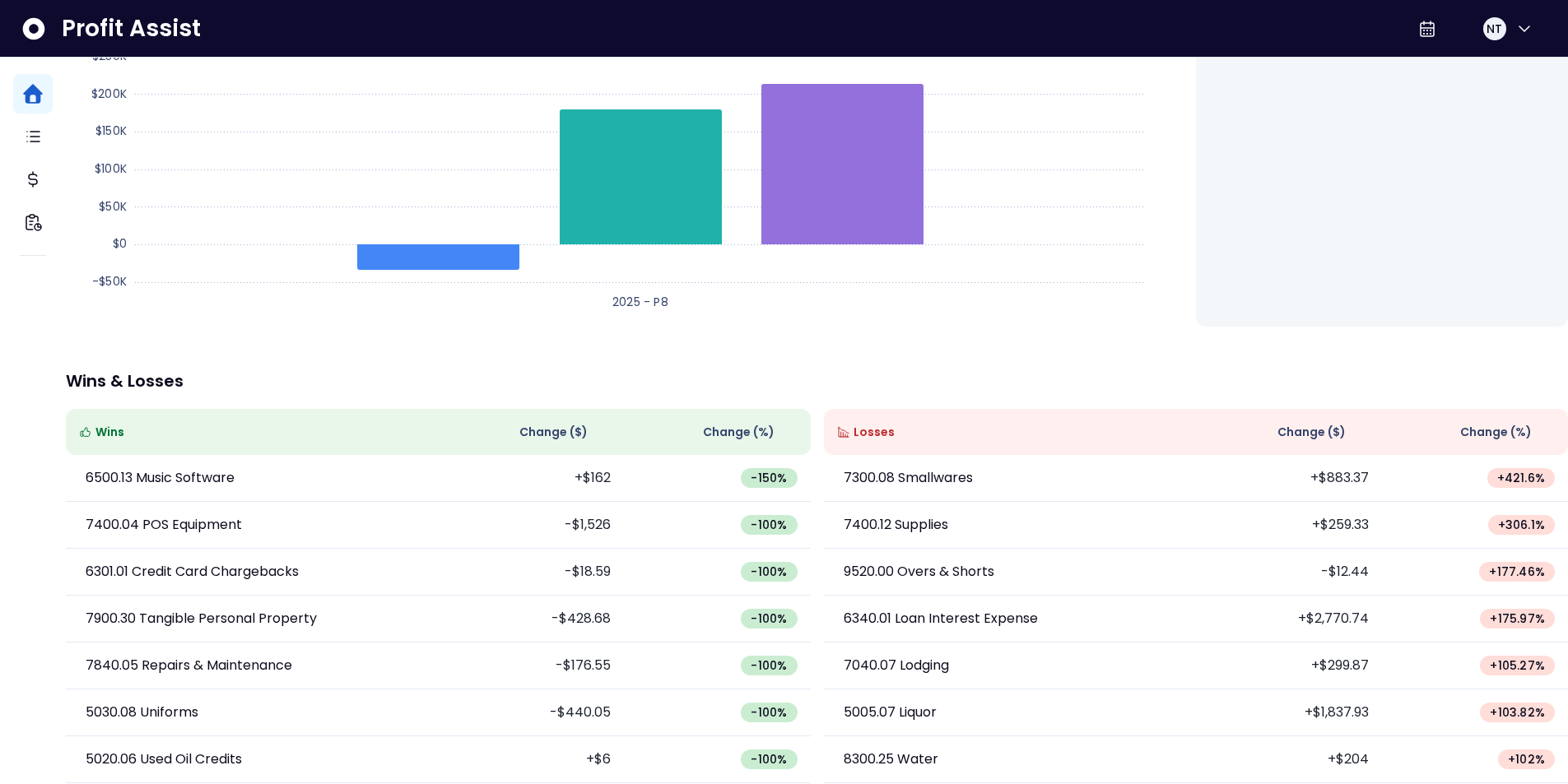
scroll to position [4, 0]
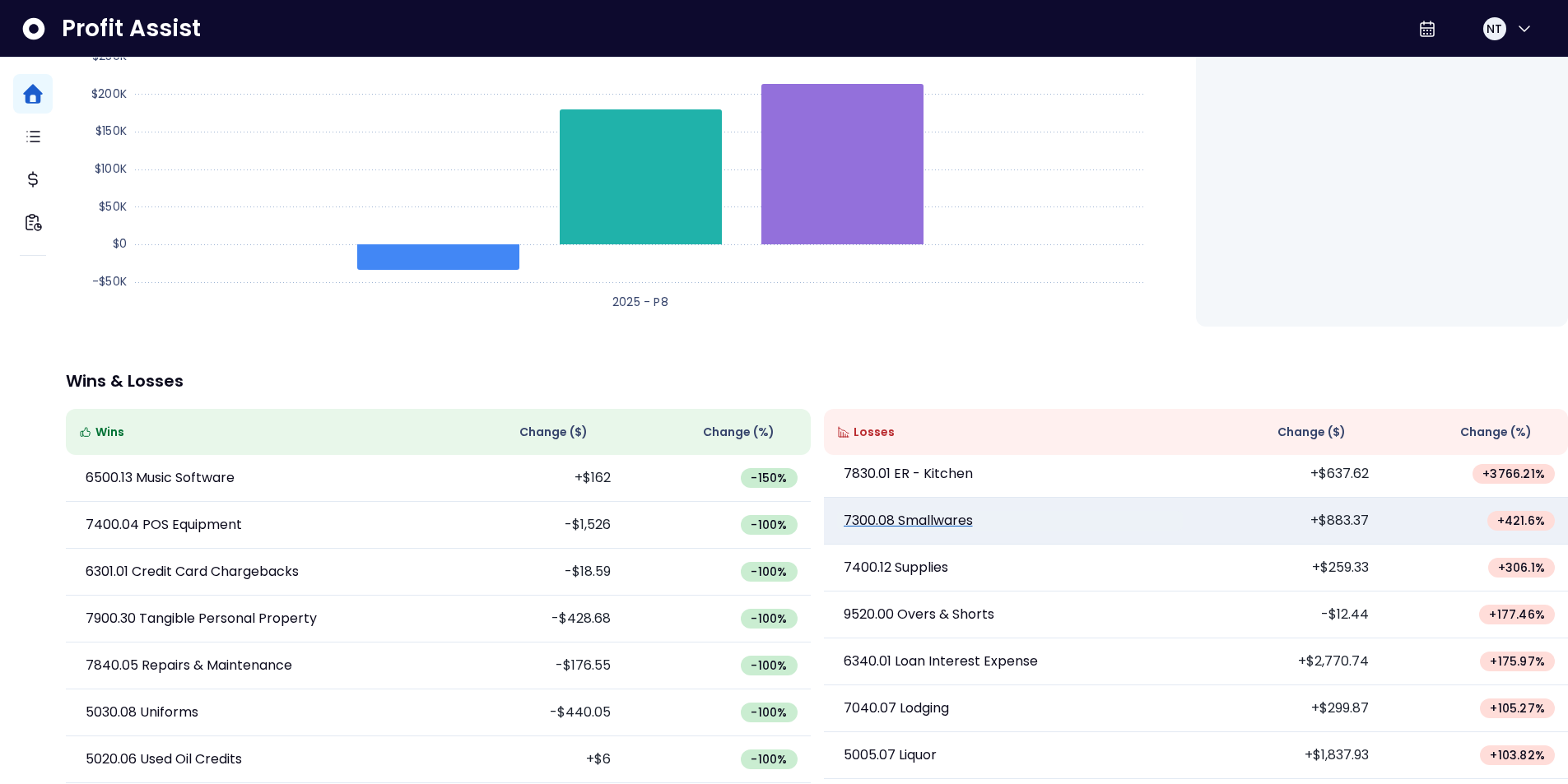
click at [955, 511] on p "7300.08 Smallwares" at bounding box center [908, 521] width 129 height 20
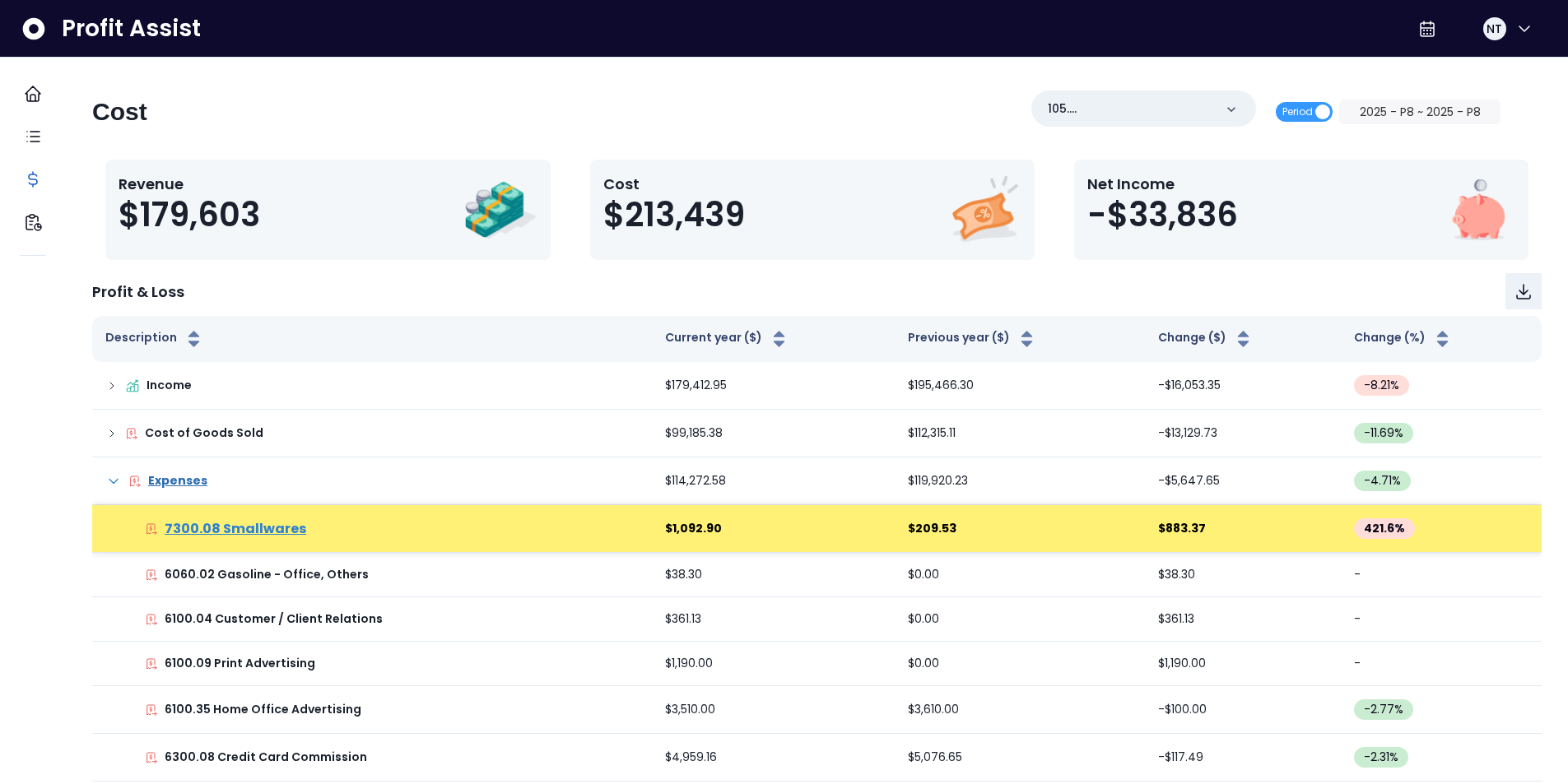
click at [279, 532] on p "7300.08 Smallwares" at bounding box center [235, 528] width 142 height 20
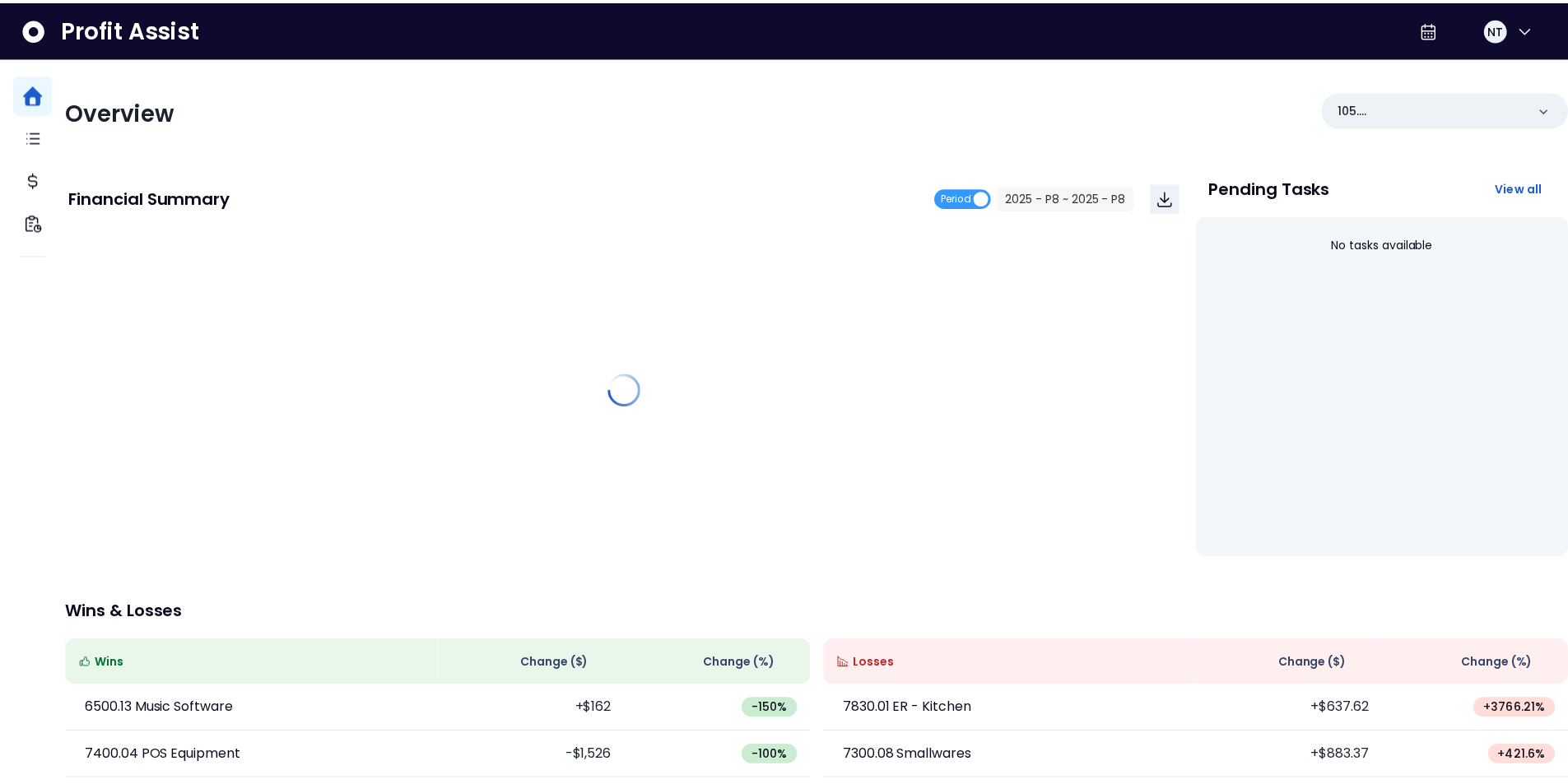
scroll to position [248, 0]
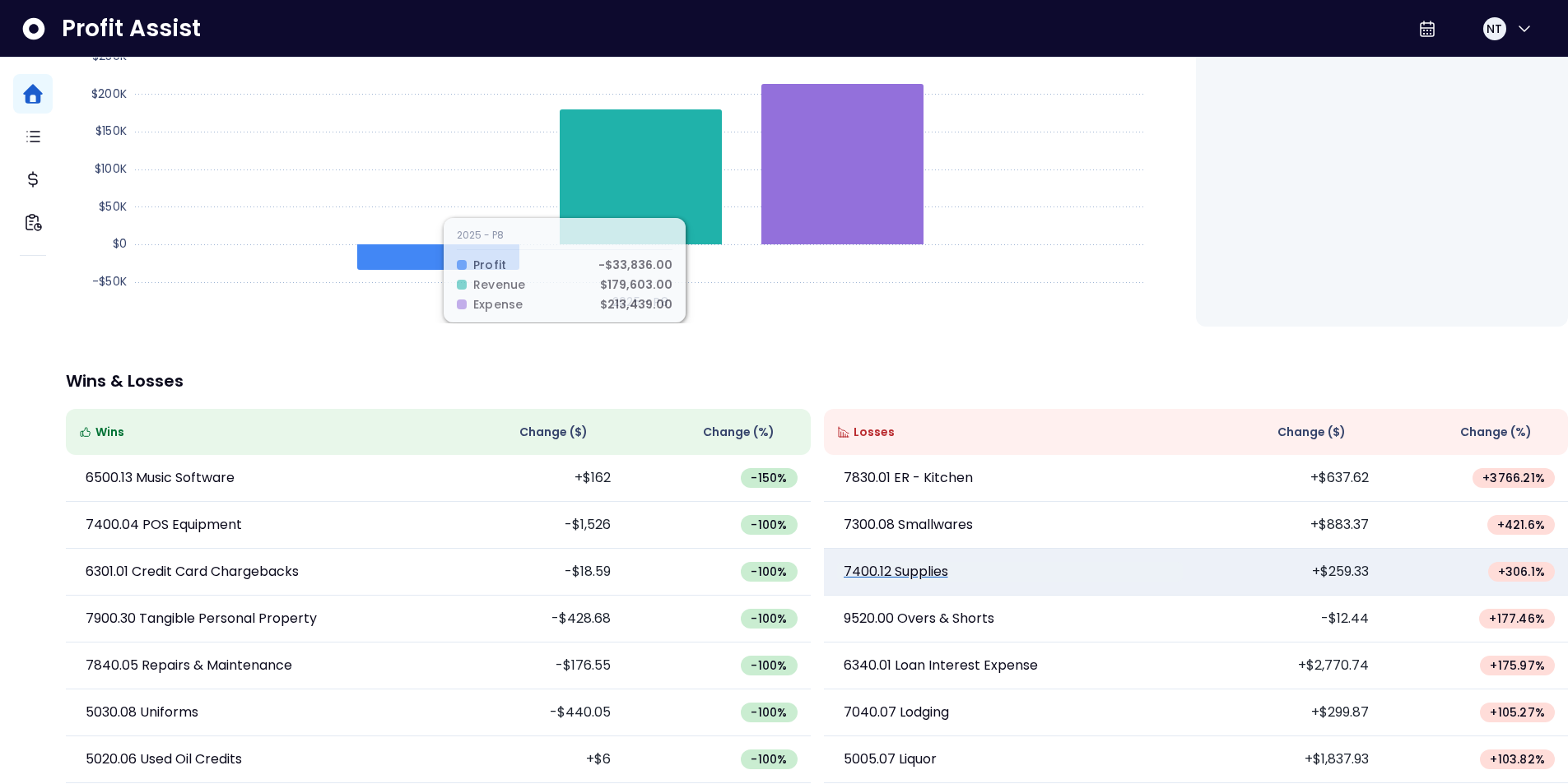
click at [906, 562] on p "7400.12 Supplies" at bounding box center [895, 572] width 104 height 20
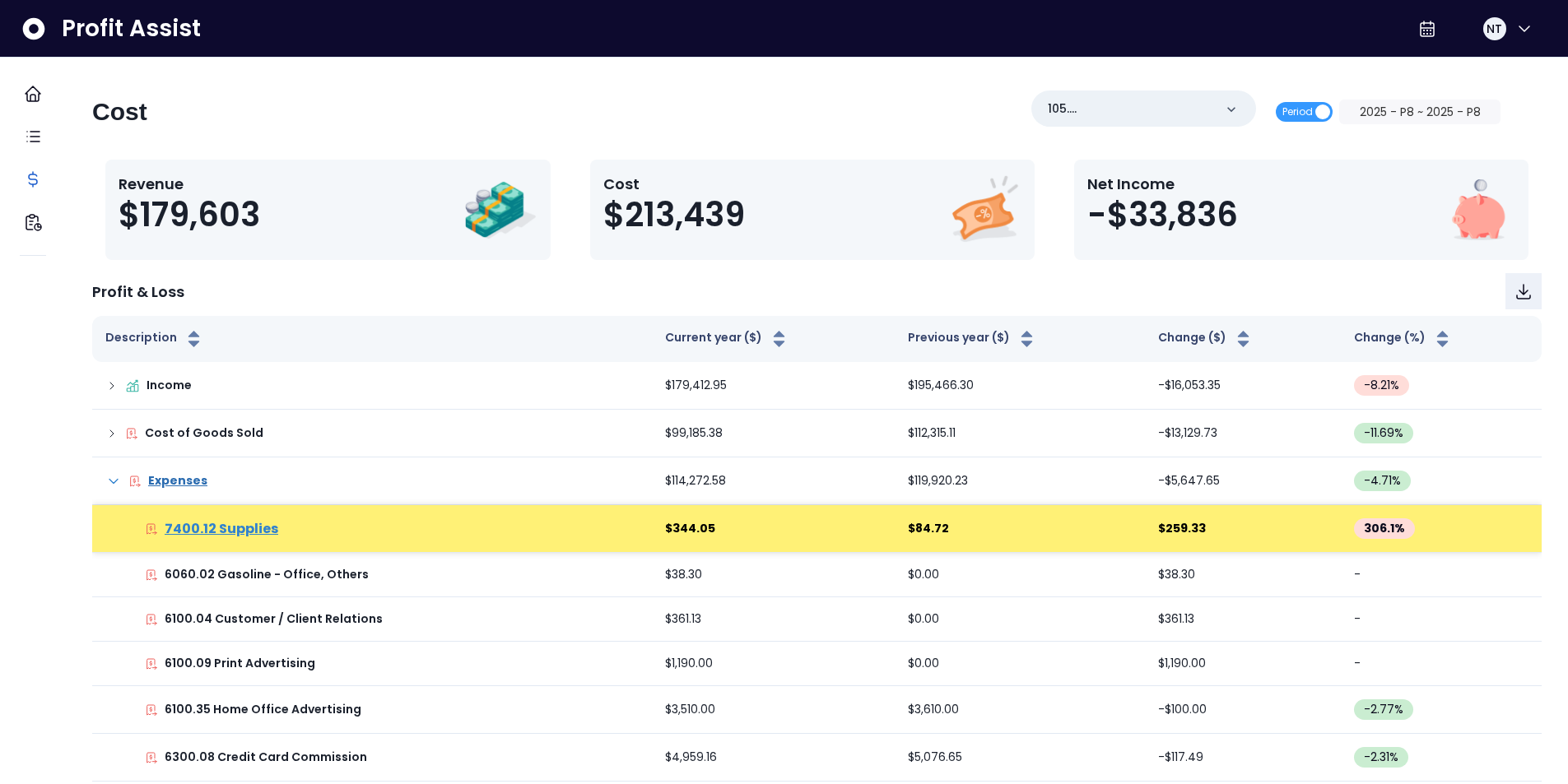
click at [243, 528] on p "7400.12 Supplies" at bounding box center [222, 528] width 114 height 20
